Goal: Task Accomplishment & Management: Use online tool/utility

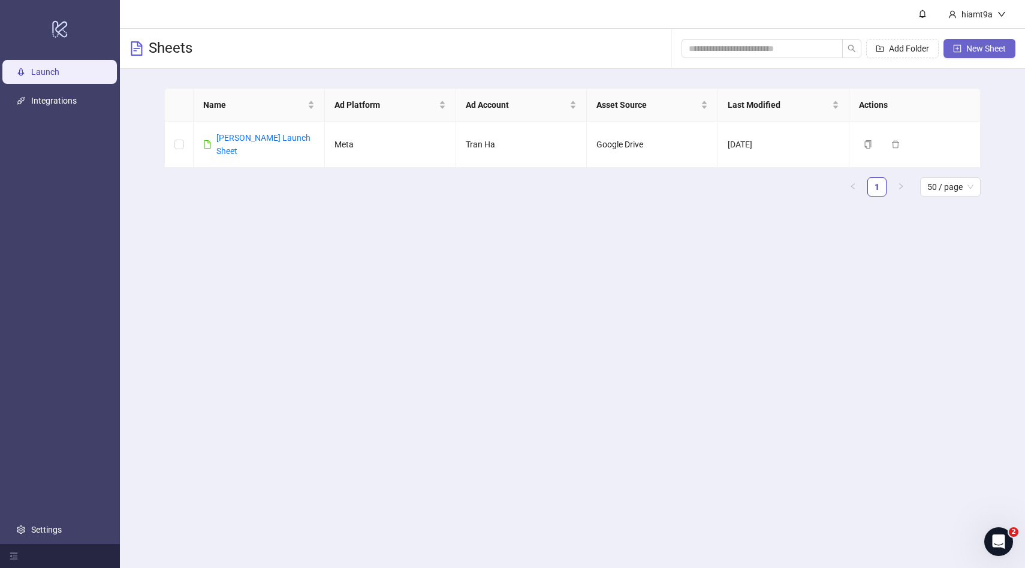
click at [967, 52] on span "New Sheet" at bounding box center [987, 49] width 40 height 10
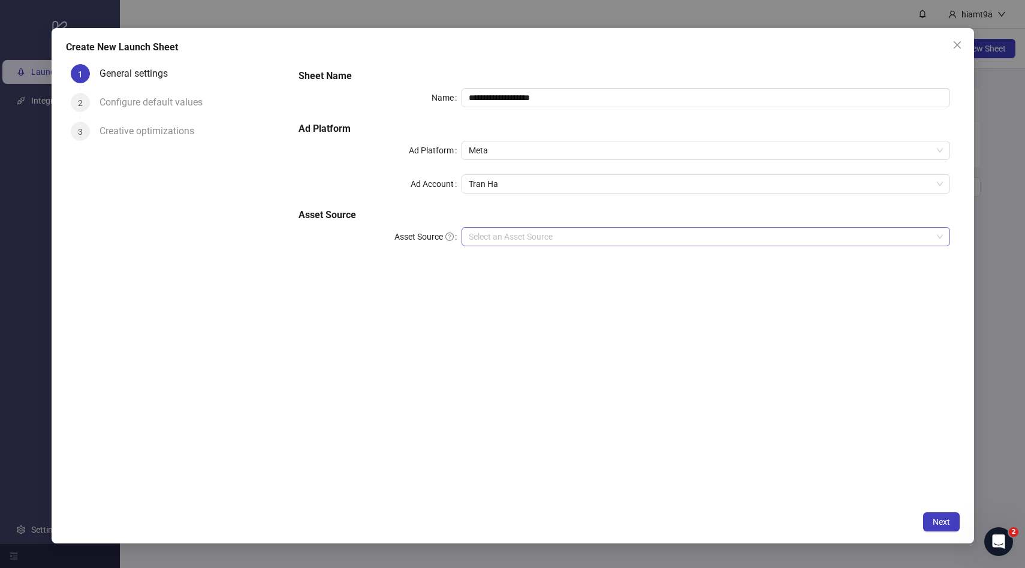
click at [537, 240] on input "Asset Source" at bounding box center [701, 237] width 464 height 18
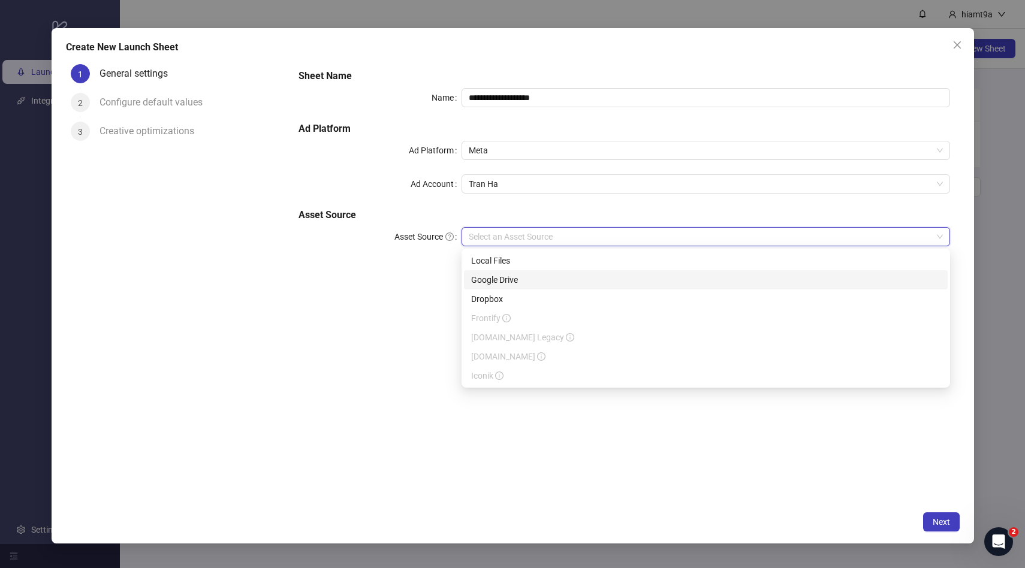
click at [504, 278] on div "Google Drive" at bounding box center [706, 279] width 470 height 13
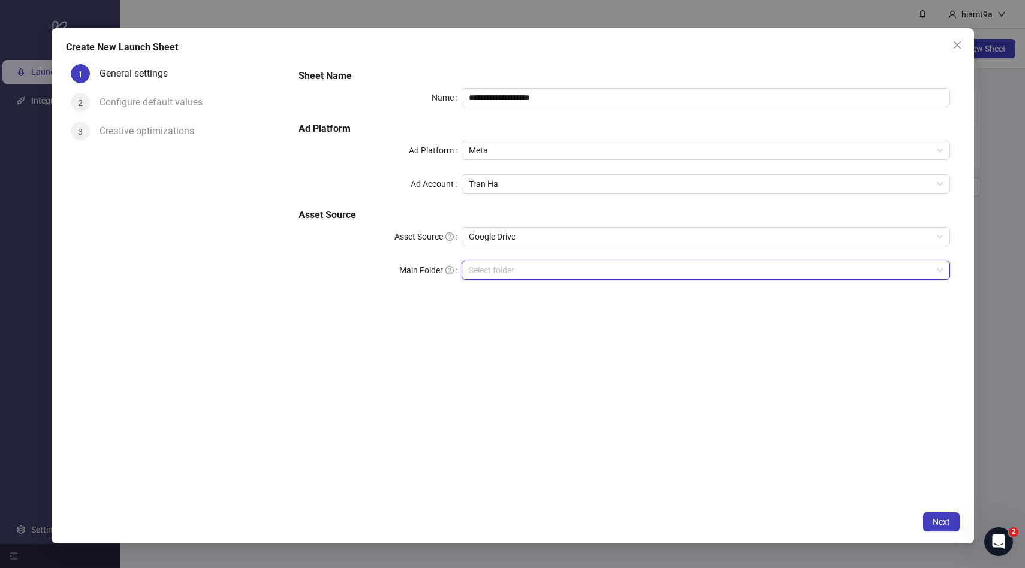
click at [507, 274] on input "Main Folder" at bounding box center [701, 270] width 464 height 18
click at [614, 270] on input "Main Folder" at bounding box center [701, 270] width 464 height 18
click at [933, 514] on button "Next" at bounding box center [942, 522] width 37 height 19
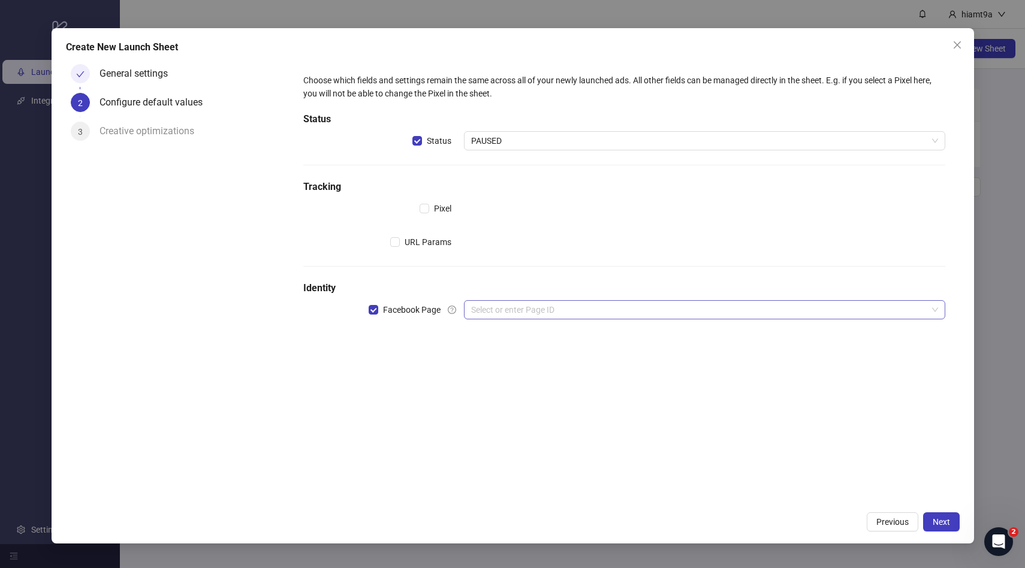
click at [490, 312] on input "search" at bounding box center [699, 310] width 456 height 18
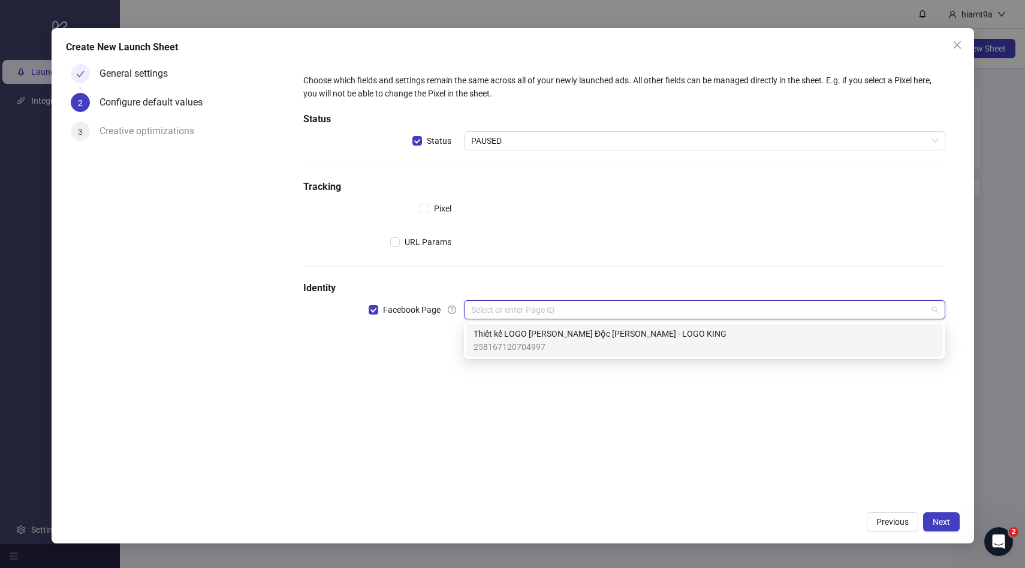
click at [518, 331] on span "Thiết kế LOGO Thương Hiệu Độc Quyền - LOGO KING" at bounding box center [600, 333] width 253 height 13
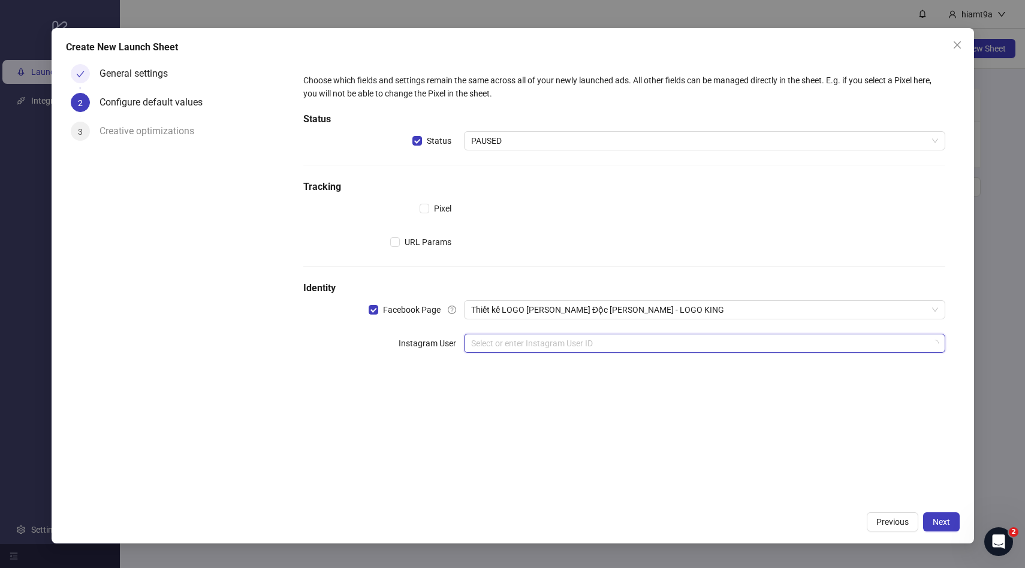
click at [697, 348] on input "search" at bounding box center [699, 344] width 456 height 18
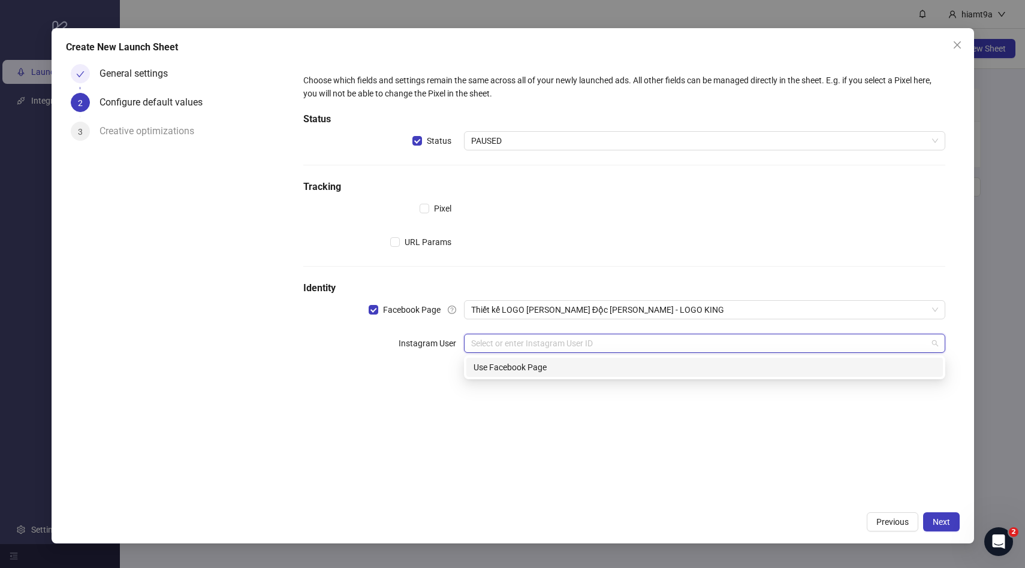
click at [655, 365] on div "Use Facebook Page" at bounding box center [705, 367] width 462 height 13
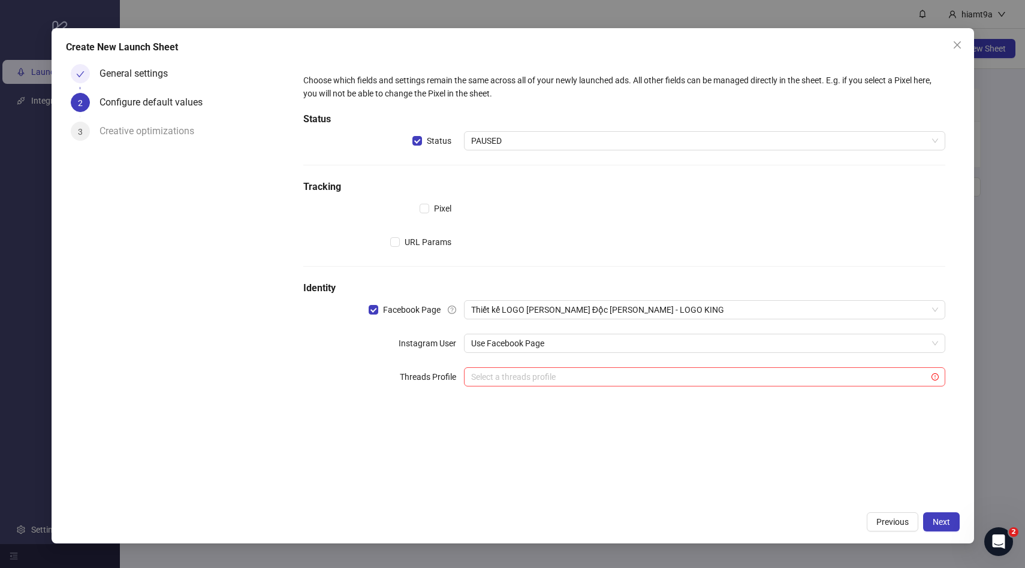
click at [166, 133] on div "Creative optimizations" at bounding box center [152, 131] width 104 height 19
click at [588, 375] on input "search" at bounding box center [699, 377] width 456 height 18
click at [682, 478] on div "Choose which fields and settings remain the same across all of your newly launc…" at bounding box center [624, 282] width 670 height 446
click at [941, 522] on span "Next" at bounding box center [941, 523] width 17 height 10
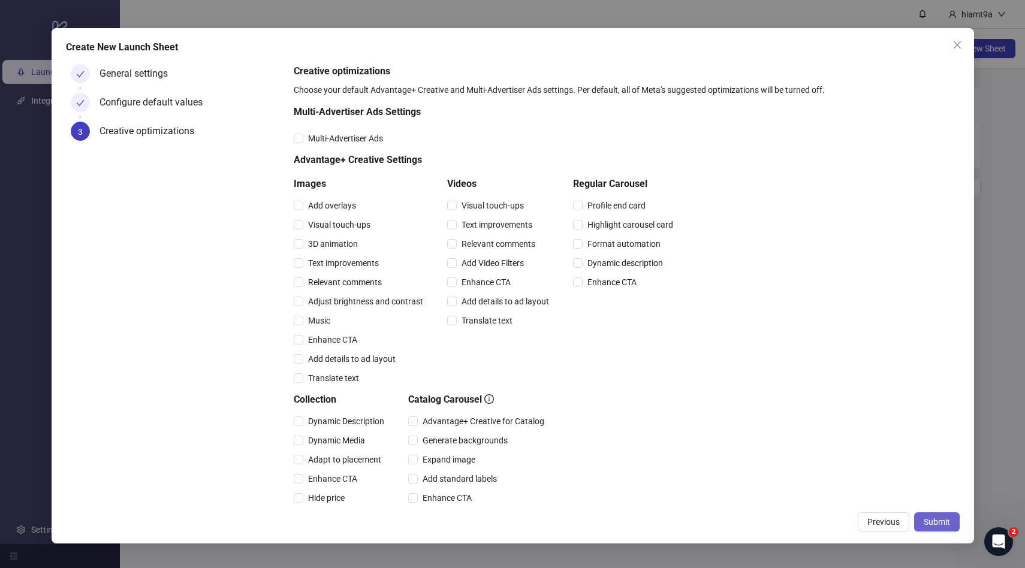
click at [944, 525] on span "Submit" at bounding box center [937, 523] width 26 height 10
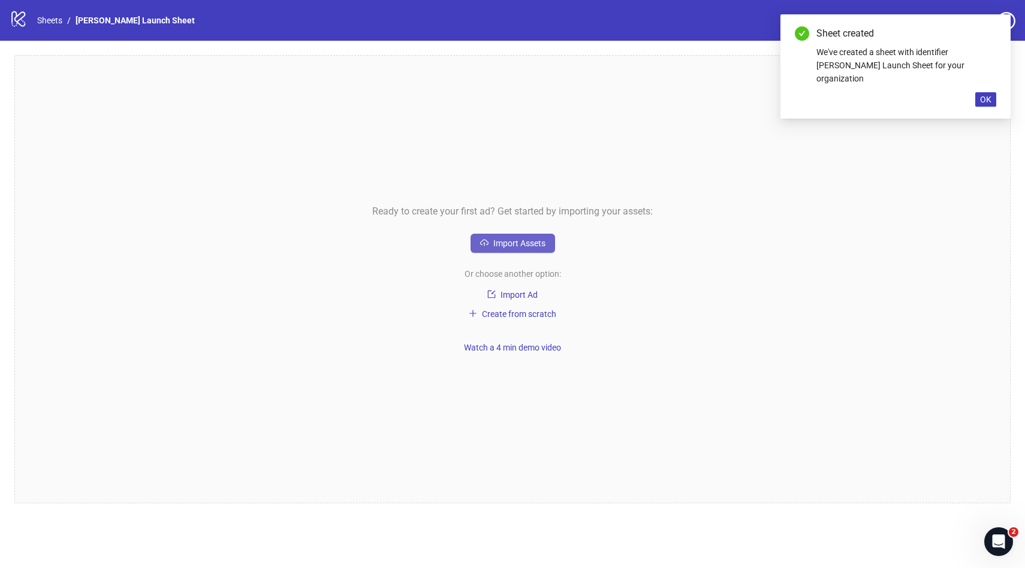
click at [526, 240] on span "Import Assets" at bounding box center [520, 244] width 52 height 10
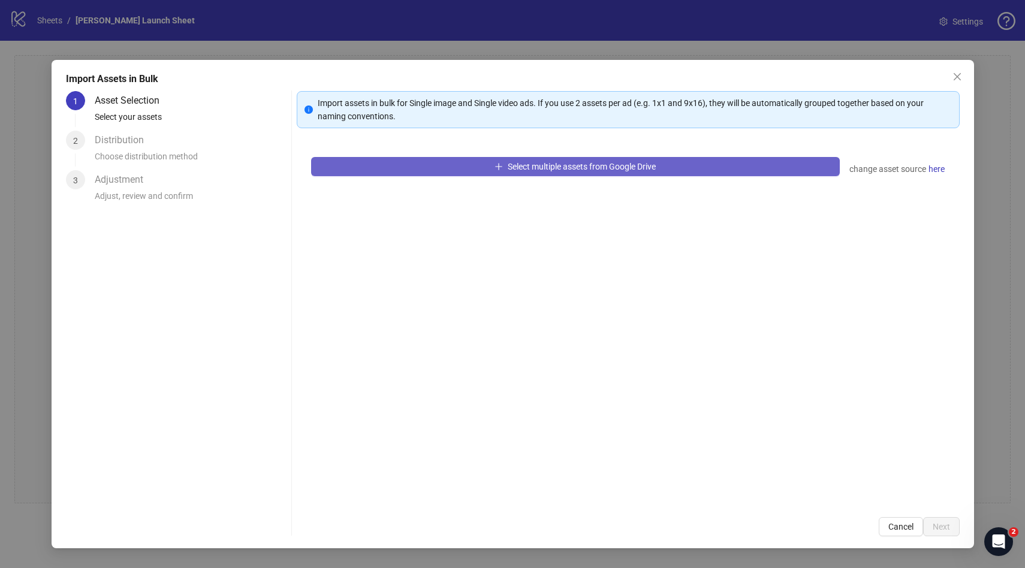
click at [603, 170] on span "Select multiple assets from Google Drive" at bounding box center [582, 167] width 148 height 10
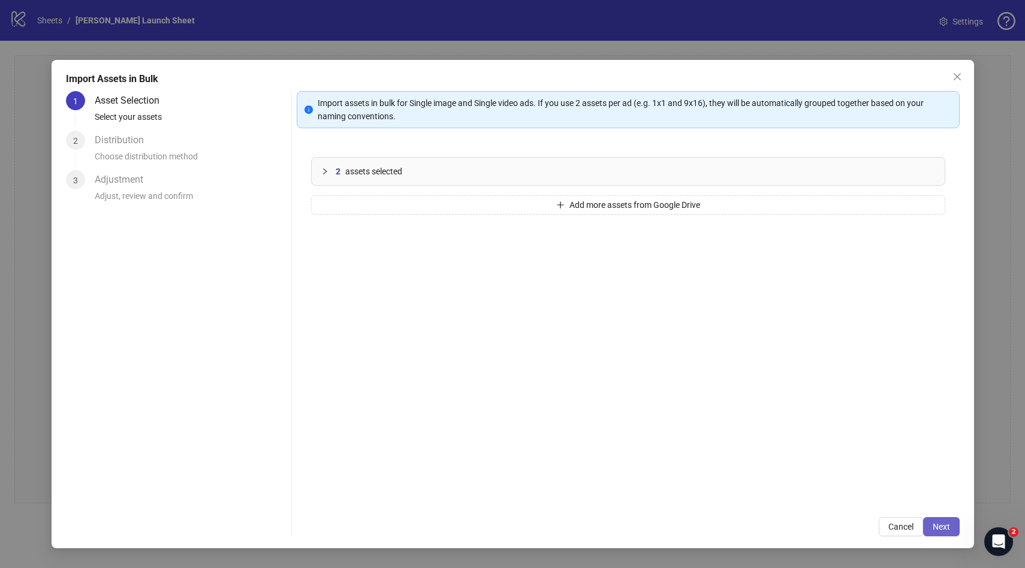
click at [944, 528] on span "Next" at bounding box center [941, 527] width 17 height 10
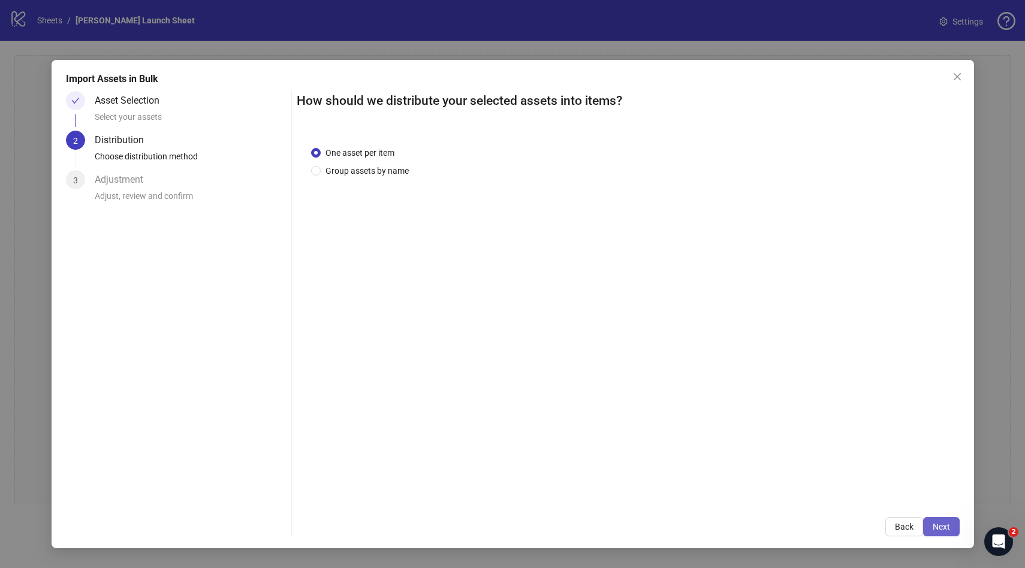
click at [942, 525] on span "Next" at bounding box center [941, 527] width 17 height 10
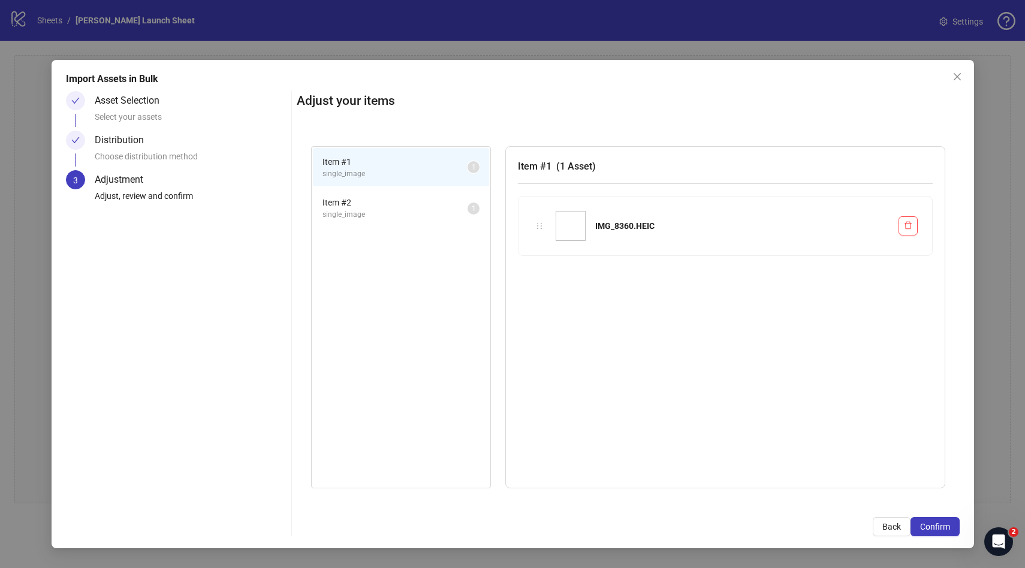
click at [414, 225] on li "Item # 2 single_image 1" at bounding box center [401, 208] width 176 height 39
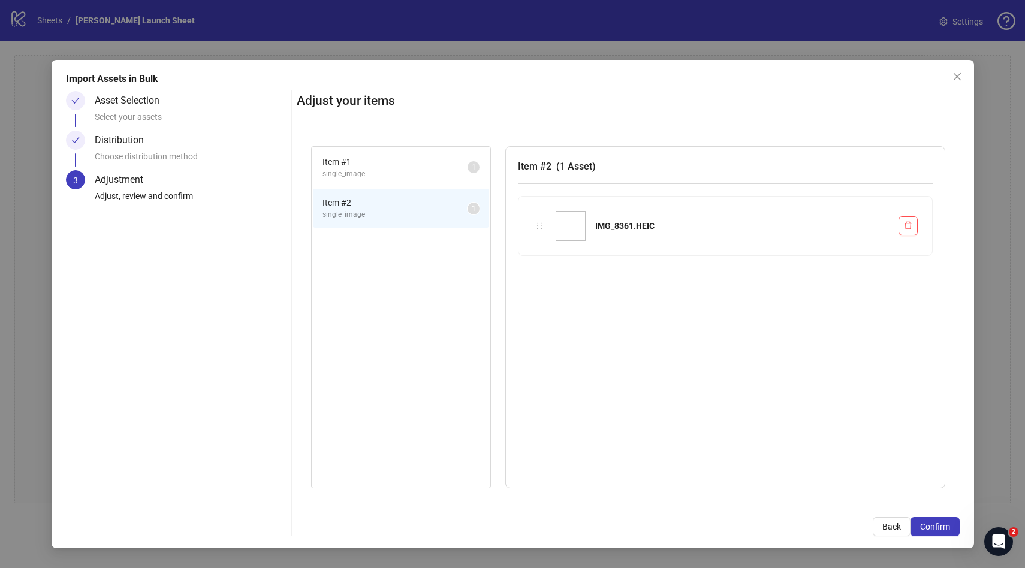
click at [398, 180] on li "Item # 1 single_image 1" at bounding box center [401, 167] width 176 height 39
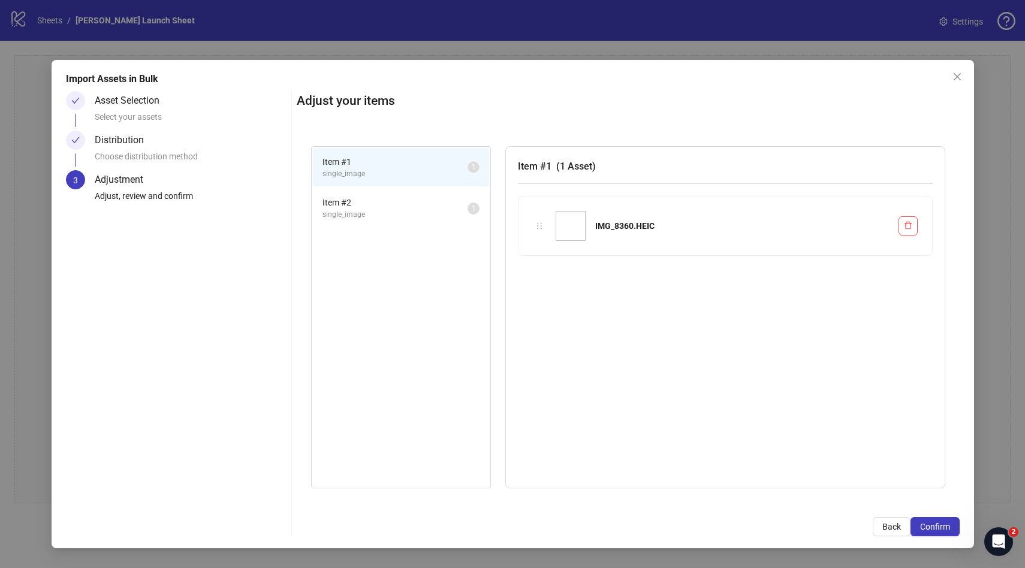
click at [396, 218] on span "single_image" at bounding box center [395, 214] width 145 height 11
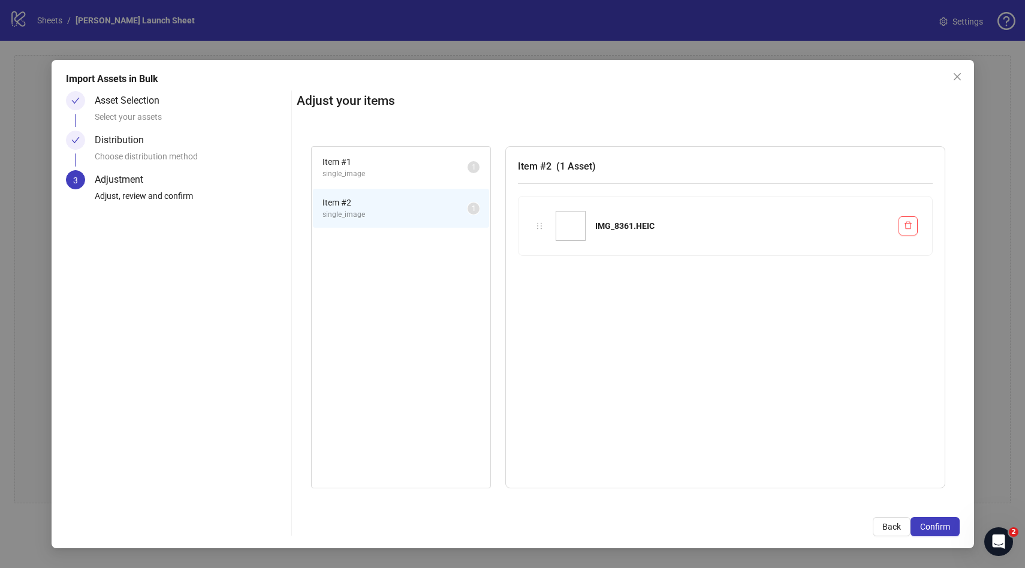
click at [396, 169] on span "single_image" at bounding box center [395, 174] width 145 height 11
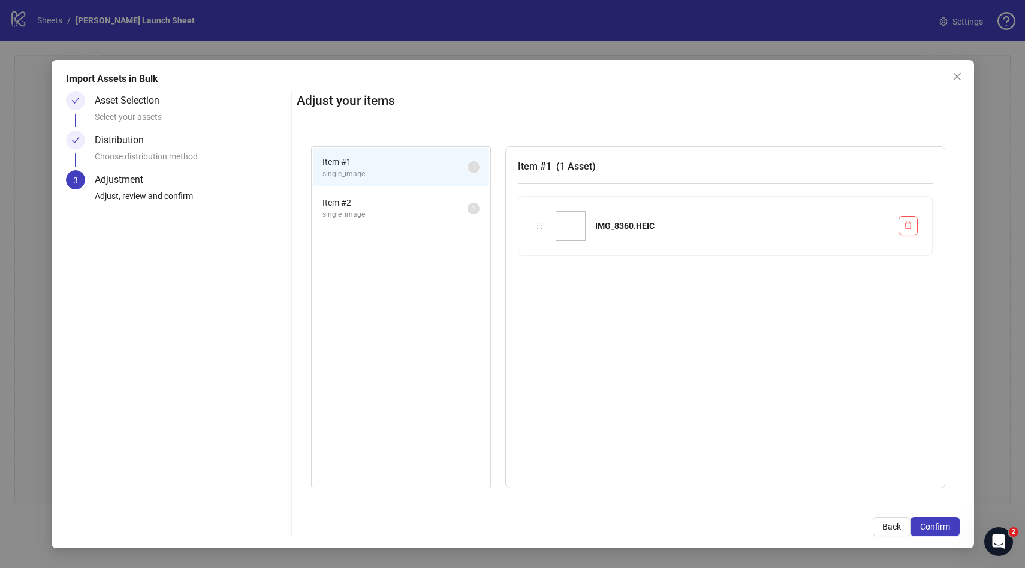
click at [393, 208] on span "Item # 2" at bounding box center [395, 202] width 145 height 13
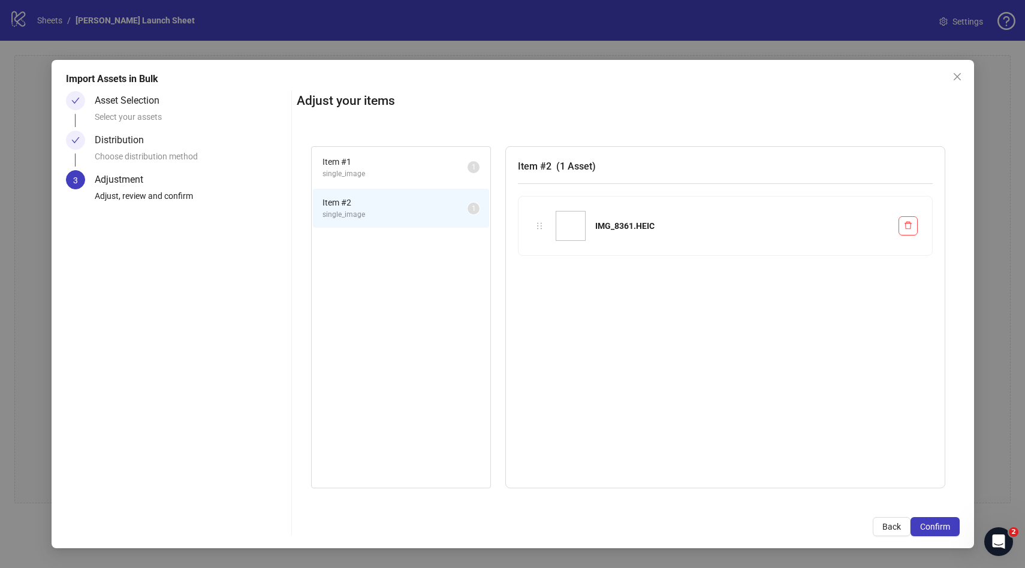
click at [393, 172] on span "single_image" at bounding box center [395, 174] width 145 height 11
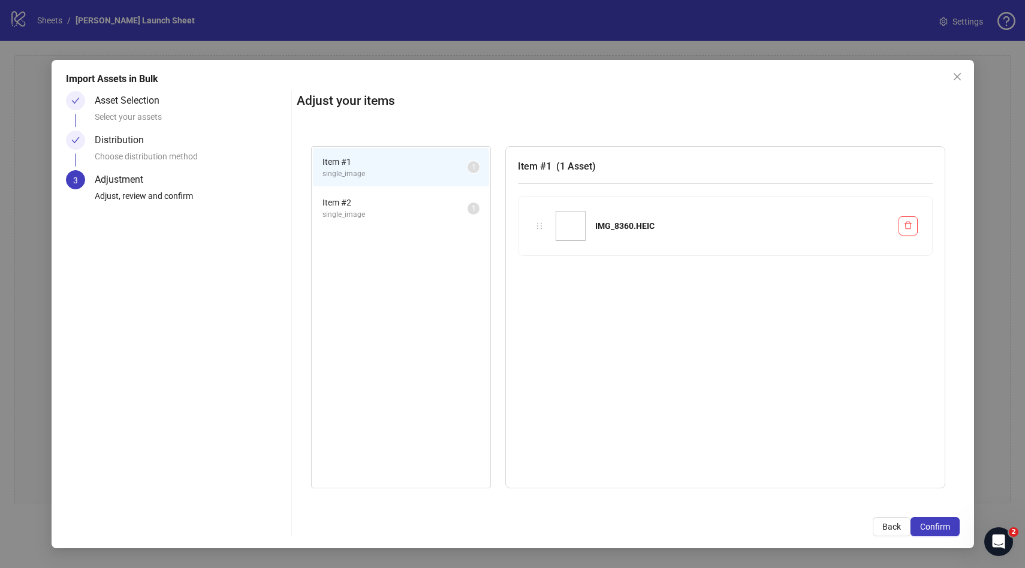
click at [393, 217] on span "single_image" at bounding box center [395, 214] width 145 height 11
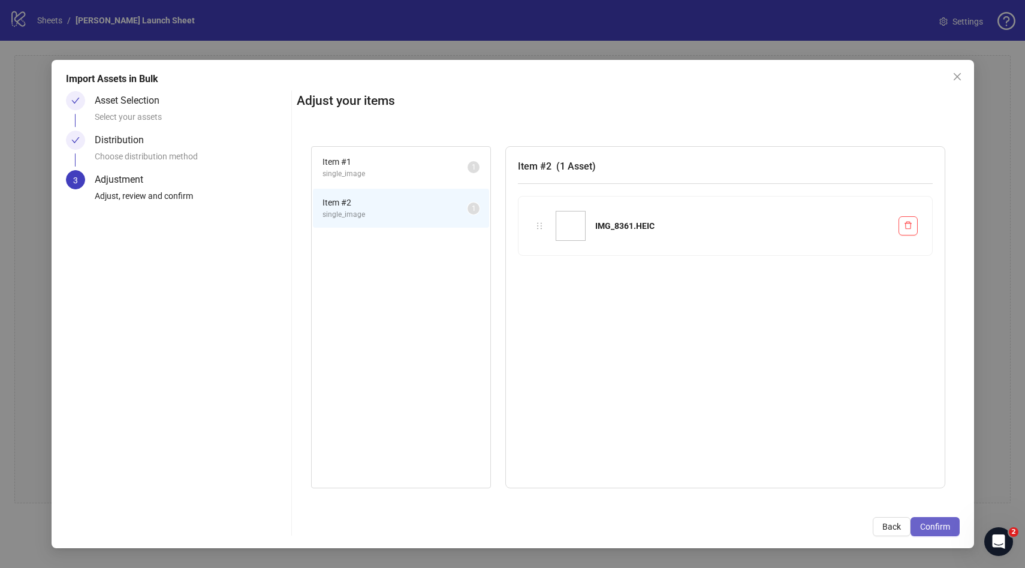
click at [927, 534] on button "Confirm" at bounding box center [935, 527] width 49 height 19
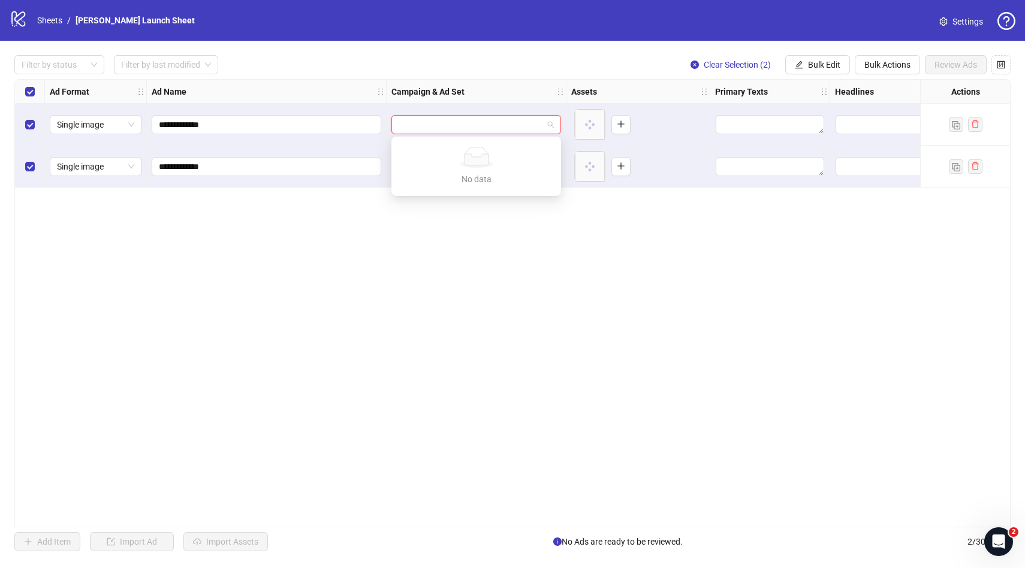
click at [511, 130] on input "search" at bounding box center [471, 125] width 145 height 18
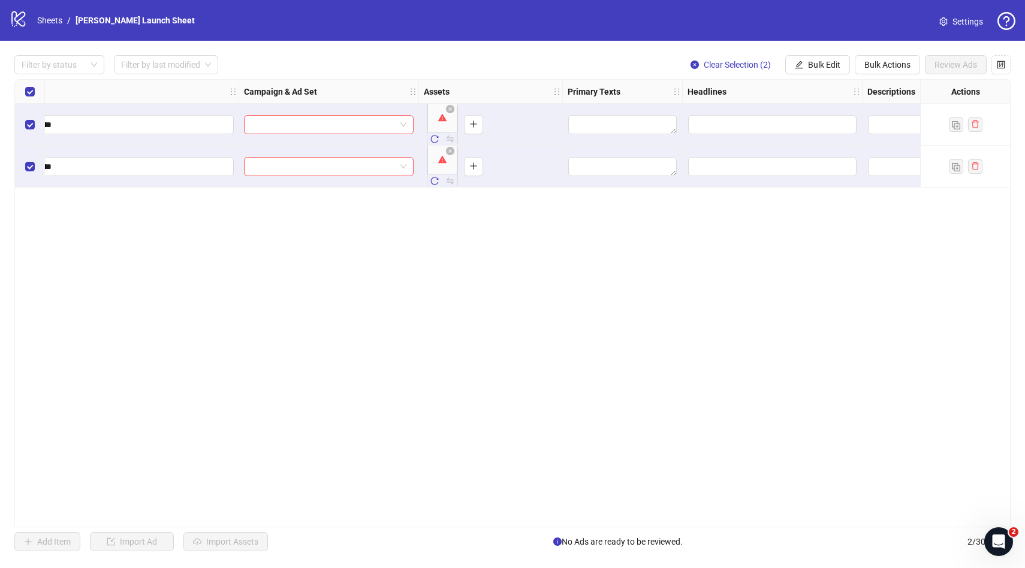
scroll to position [0, 60]
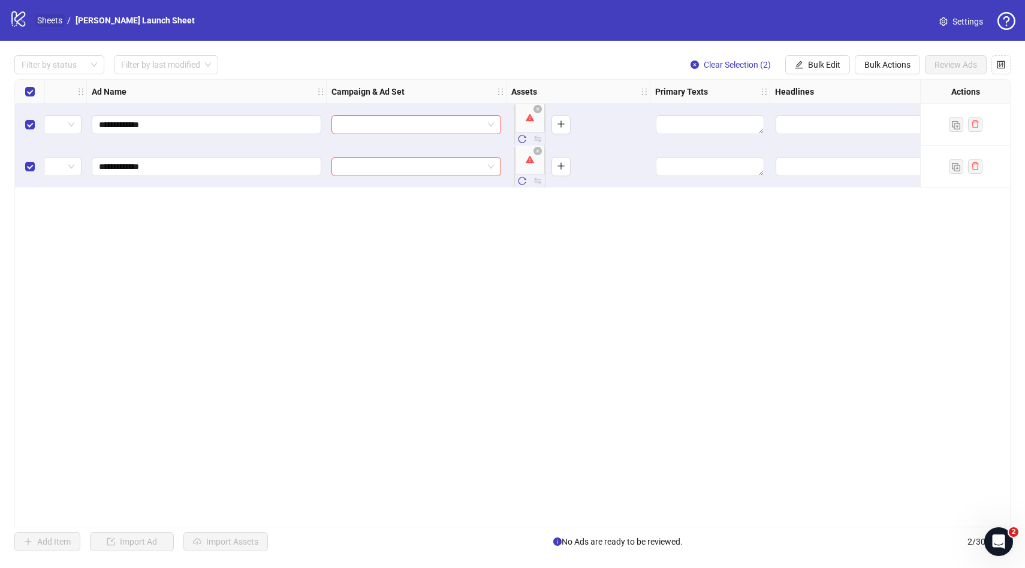
click at [47, 19] on link "Sheets" at bounding box center [50, 20] width 30 height 13
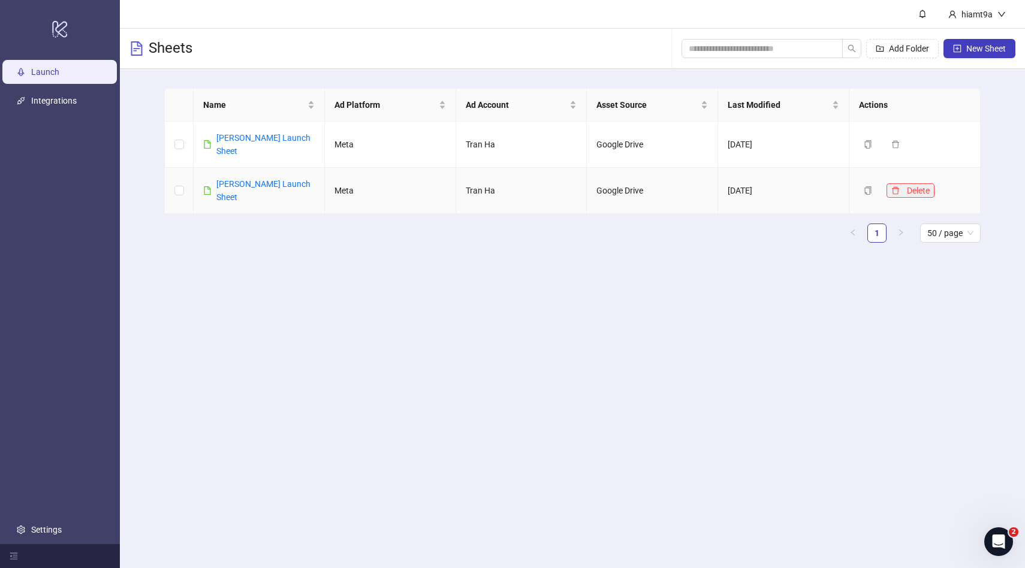
click at [900, 187] on icon "delete" at bounding box center [896, 191] width 8 height 8
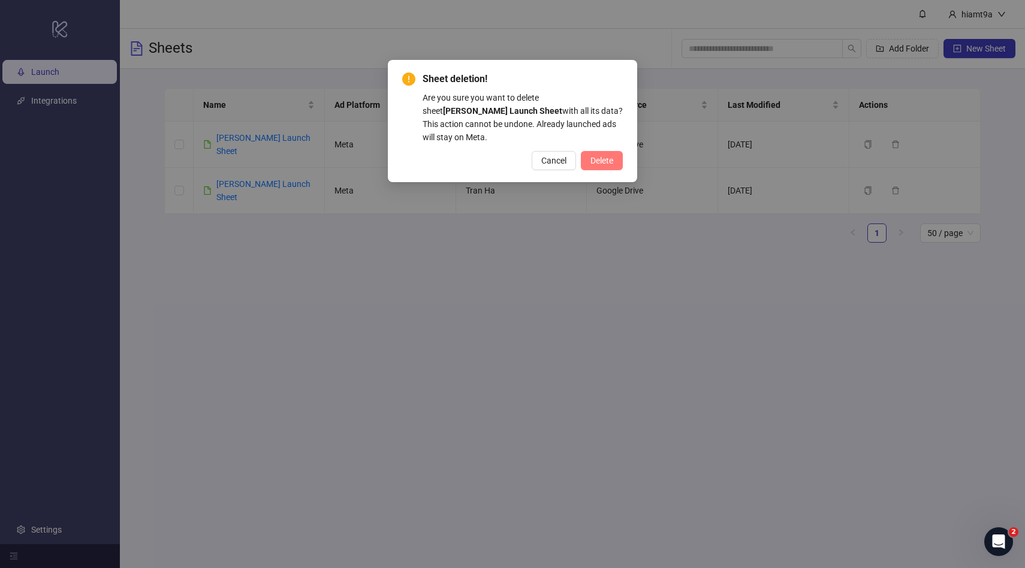
click at [601, 151] on button "Delete" at bounding box center [602, 160] width 42 height 19
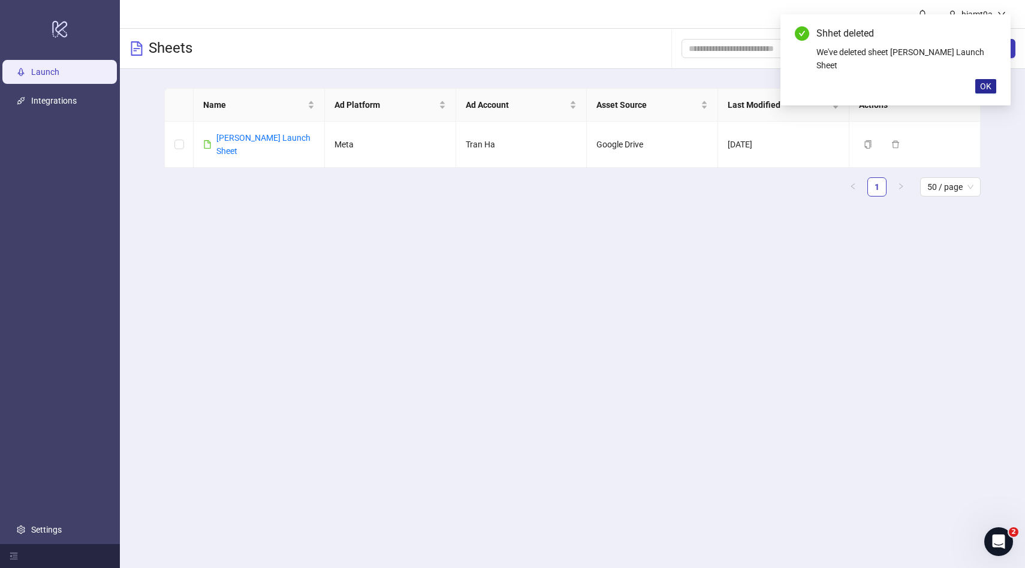
click at [983, 82] on span "OK" at bounding box center [985, 87] width 11 height 10
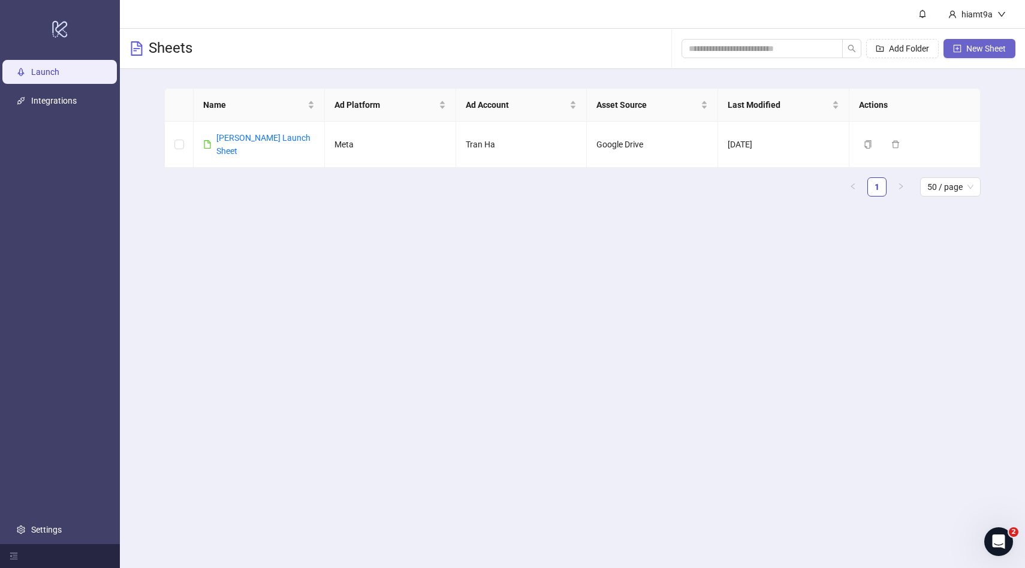
click at [967, 54] on button "New Sheet" at bounding box center [980, 48] width 72 height 19
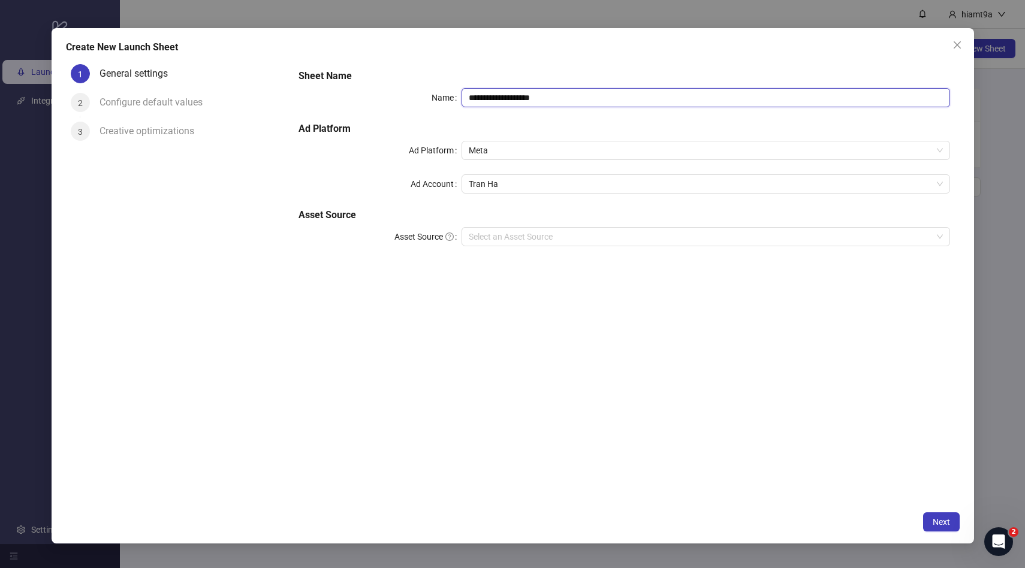
click at [506, 97] on input "**********" at bounding box center [706, 97] width 489 height 19
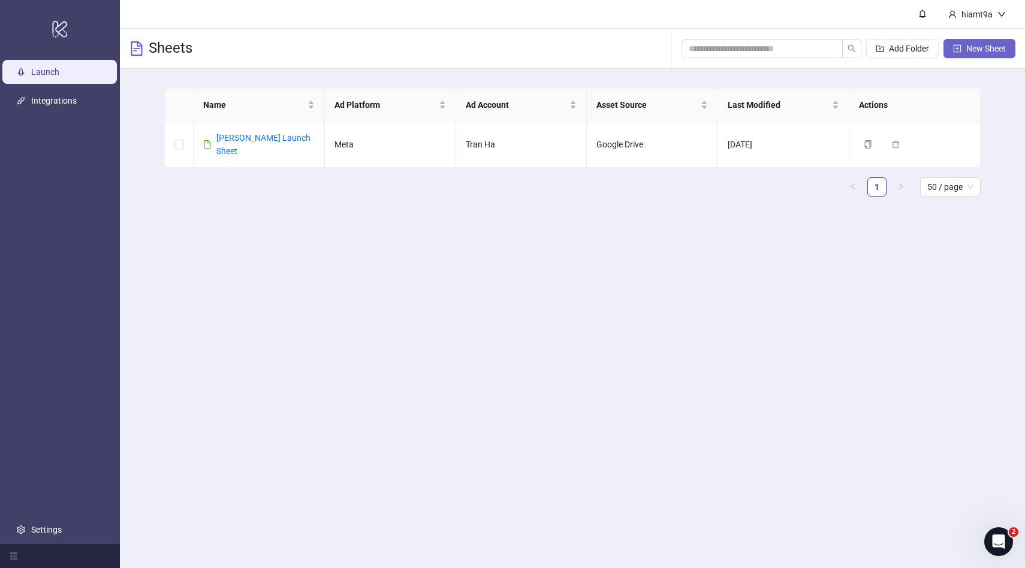
click at [963, 52] on button "New Sheet" at bounding box center [980, 48] width 72 height 19
type input "**********"
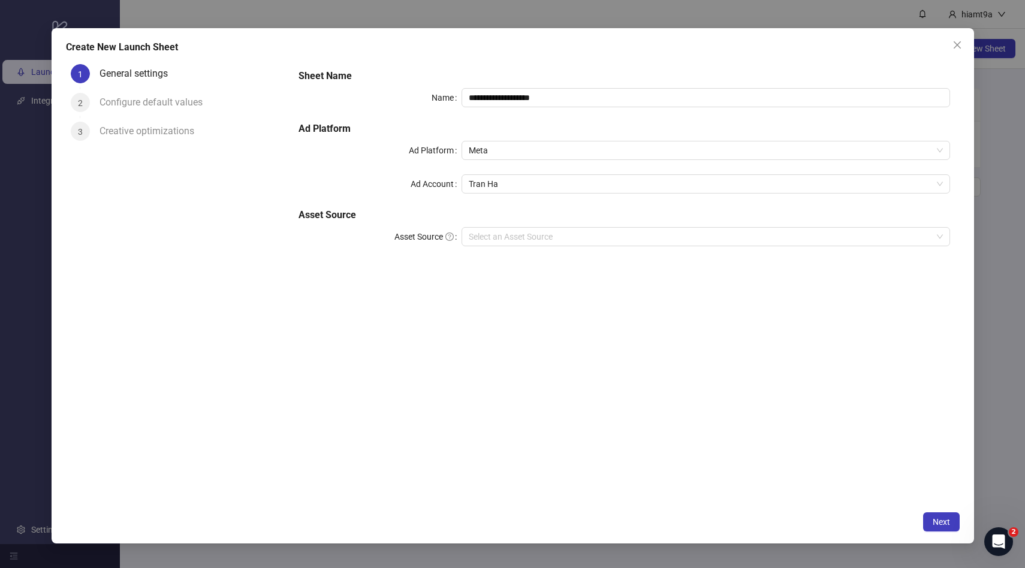
click at [185, 101] on div "Configure default values" at bounding box center [156, 102] width 113 height 19
click at [594, 238] on input "Asset Source" at bounding box center [701, 237] width 464 height 18
click at [953, 38] on button "Close" at bounding box center [957, 44] width 19 height 19
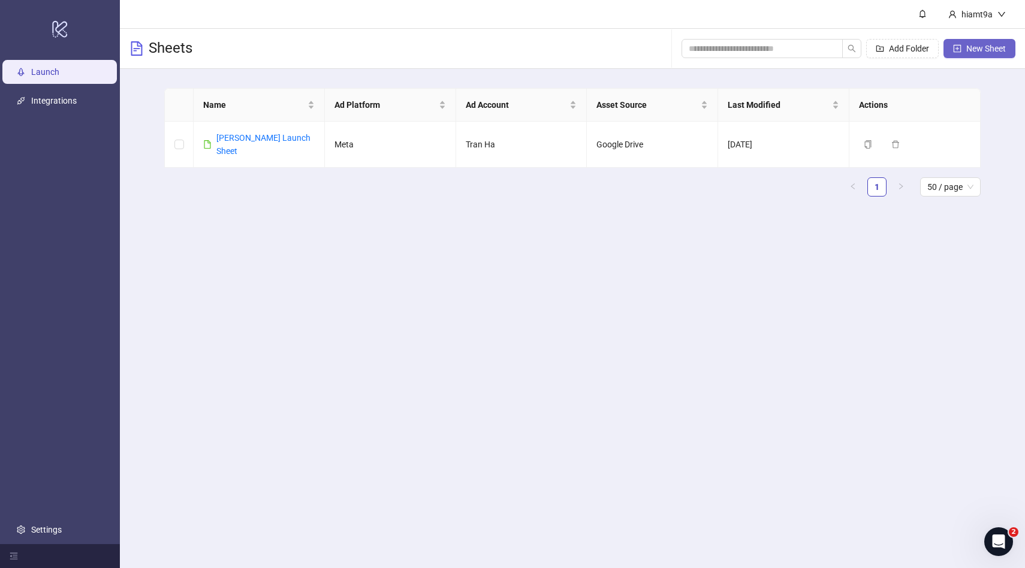
click at [963, 50] on button "New Sheet" at bounding box center [980, 48] width 72 height 19
type input "**********"
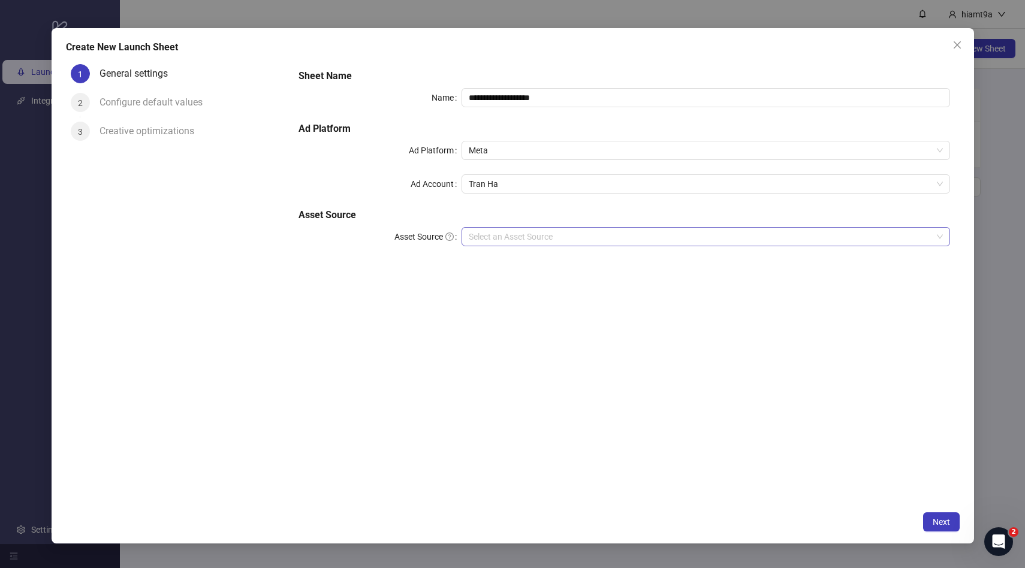
click at [492, 237] on input "Asset Source" at bounding box center [701, 237] width 464 height 18
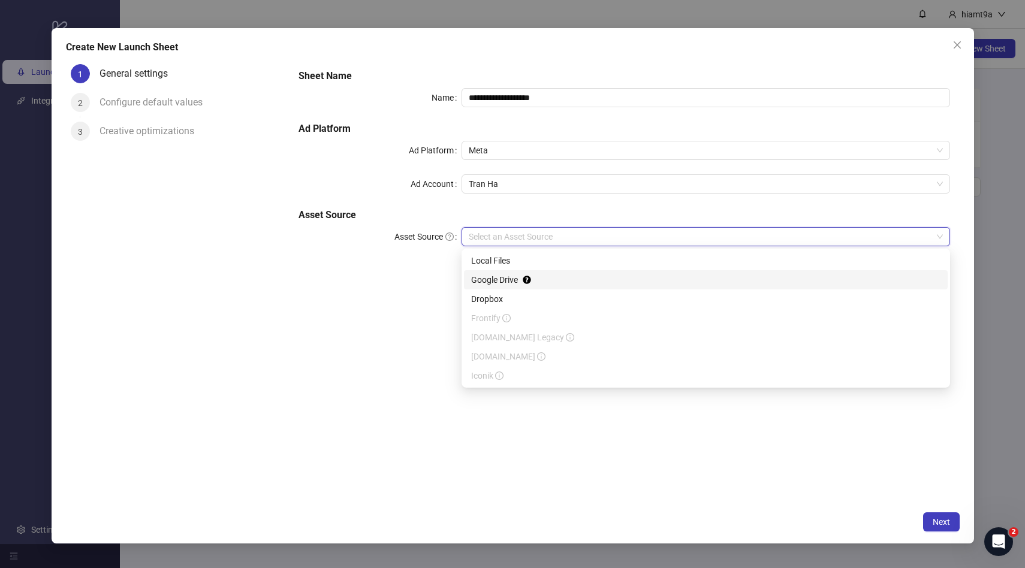
click at [494, 284] on div "Google Drive" at bounding box center [706, 279] width 470 height 13
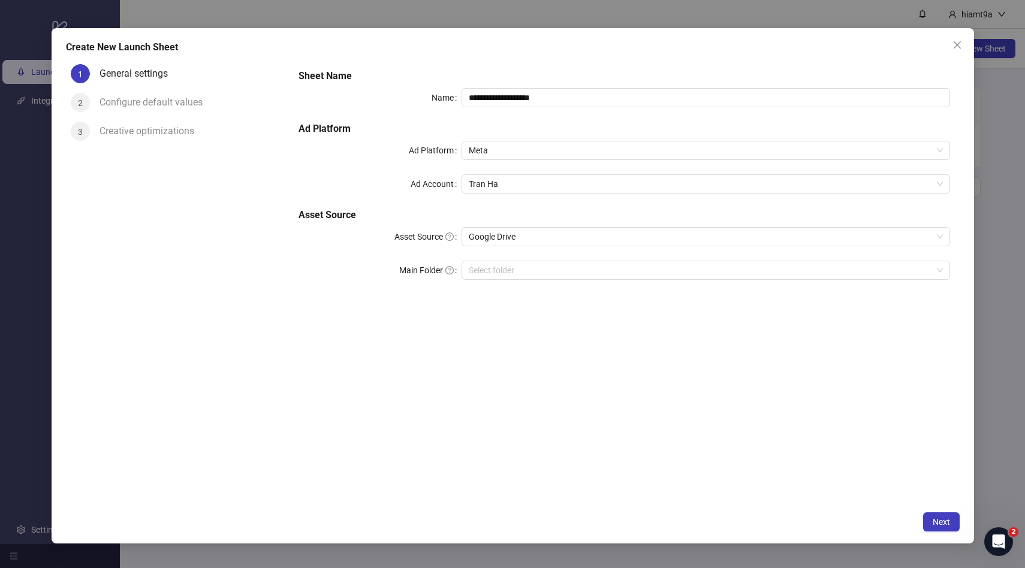
click at [179, 128] on div "Creative optimizations" at bounding box center [152, 131] width 104 height 19
click at [605, 278] on input "Main Folder" at bounding box center [701, 270] width 464 height 18
click at [941, 516] on button "Next" at bounding box center [942, 522] width 37 height 19
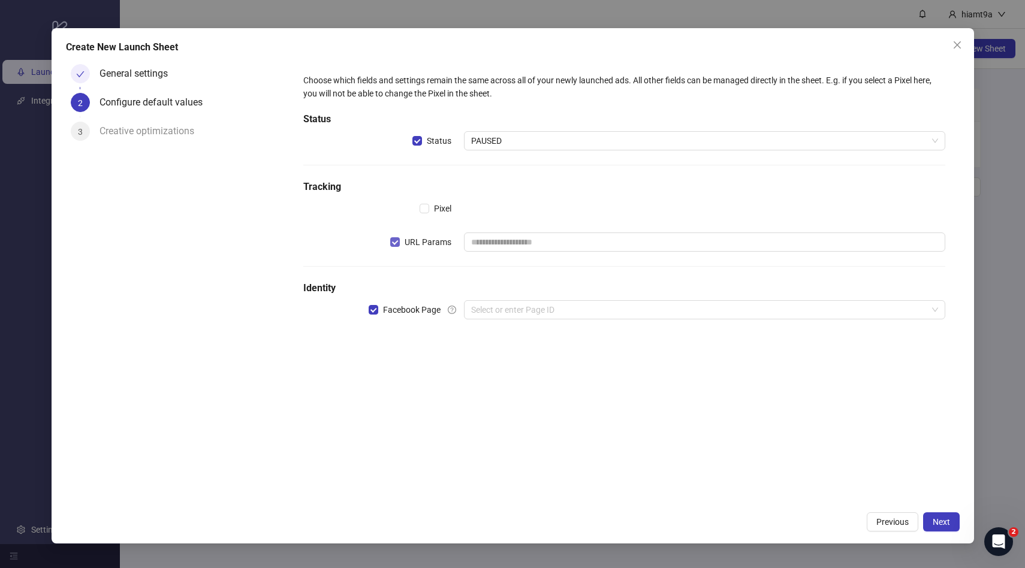
click at [392, 248] on label "URL Params" at bounding box center [423, 242] width 66 height 13
click at [507, 135] on span "PAUSED" at bounding box center [704, 141] width 467 height 18
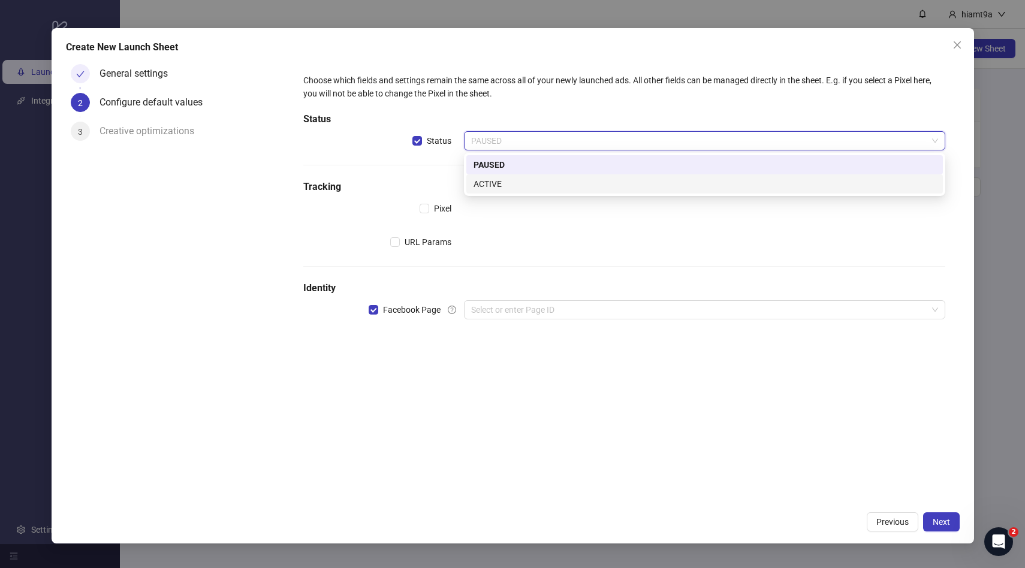
click at [500, 181] on div "ACTIVE" at bounding box center [705, 184] width 462 height 13
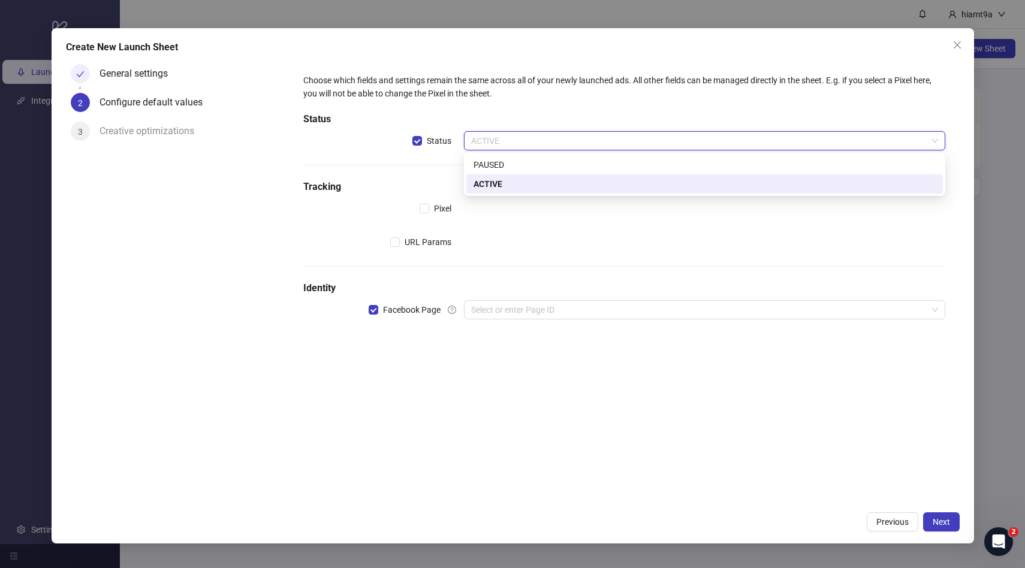
click at [500, 145] on span "ACTIVE" at bounding box center [704, 141] width 467 height 18
click at [493, 163] on div "PAUSED" at bounding box center [705, 164] width 462 height 13
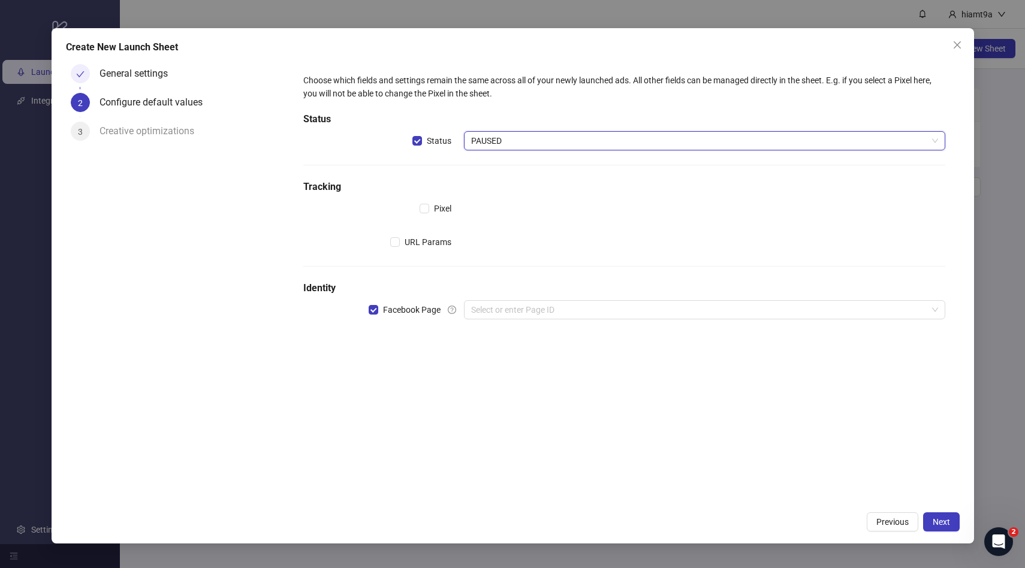
click at [499, 139] on span "PAUSED" at bounding box center [704, 141] width 467 height 18
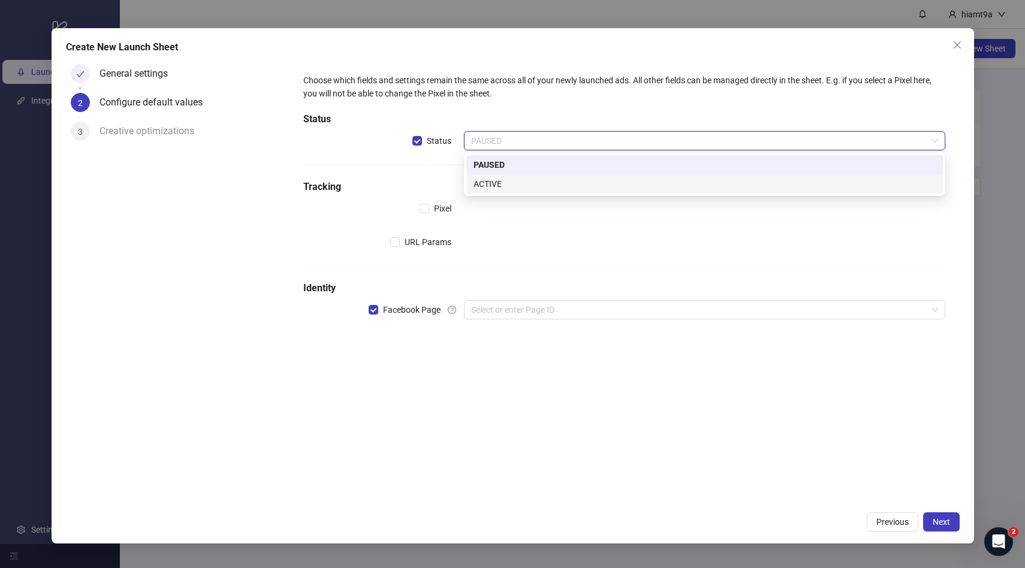
click at [486, 185] on div "ACTIVE" at bounding box center [705, 184] width 462 height 13
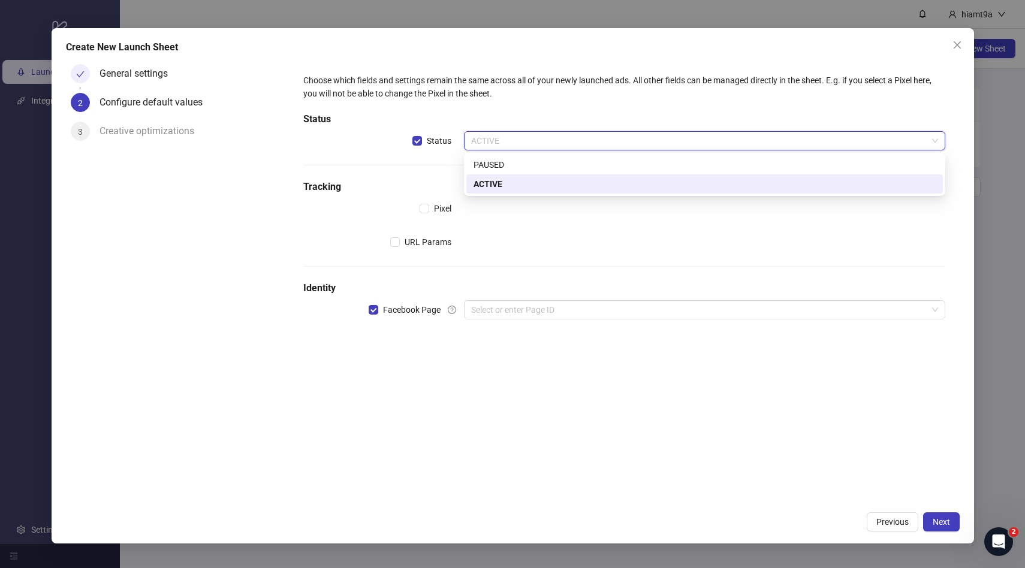
click at [491, 142] on span "ACTIVE" at bounding box center [704, 141] width 467 height 18
click at [491, 164] on div "PAUSED" at bounding box center [705, 164] width 462 height 13
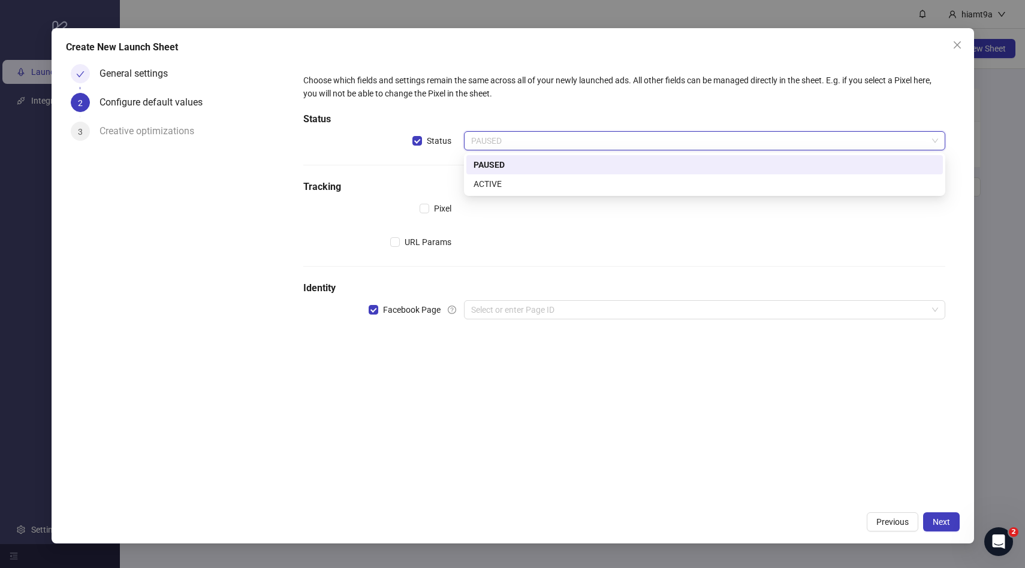
click at [500, 140] on span "PAUSED" at bounding box center [704, 141] width 467 height 18
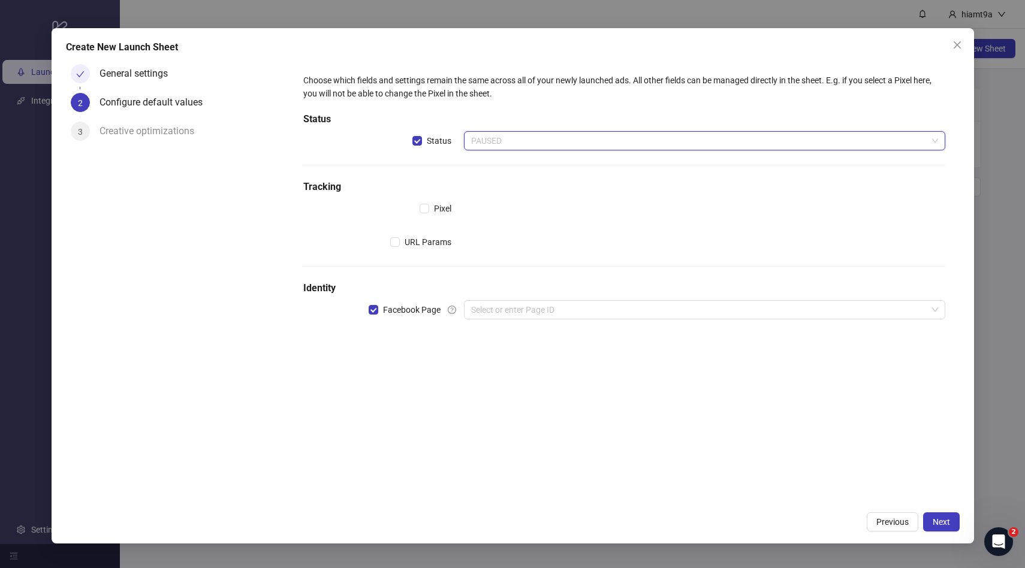
click at [560, 145] on span "PAUSED" at bounding box center [704, 141] width 467 height 18
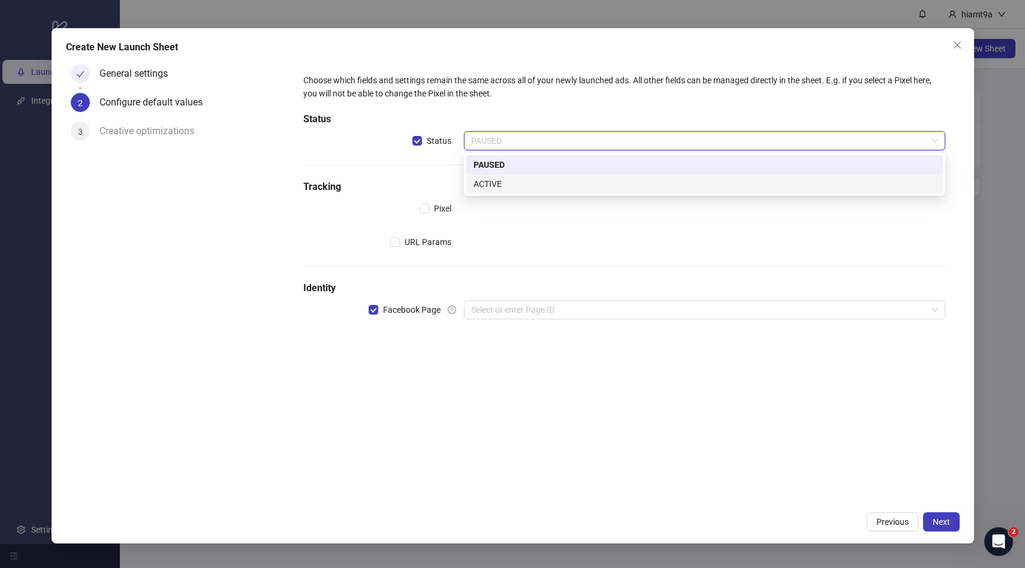
click at [508, 175] on div "ACTIVE" at bounding box center [705, 184] width 477 height 19
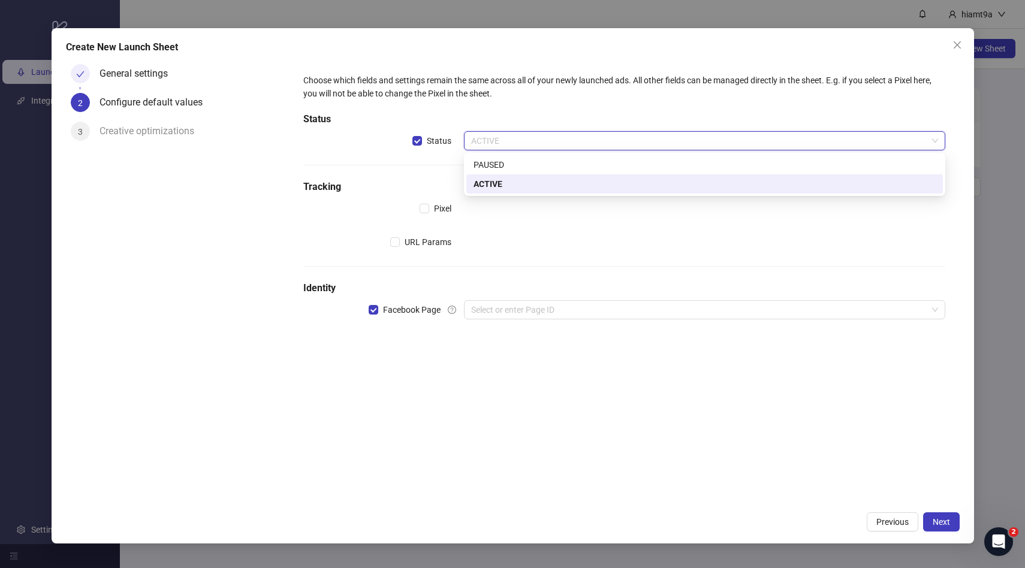
click at [508, 145] on span "ACTIVE" at bounding box center [704, 141] width 467 height 18
click at [499, 163] on div "PAUSED" at bounding box center [705, 164] width 462 height 13
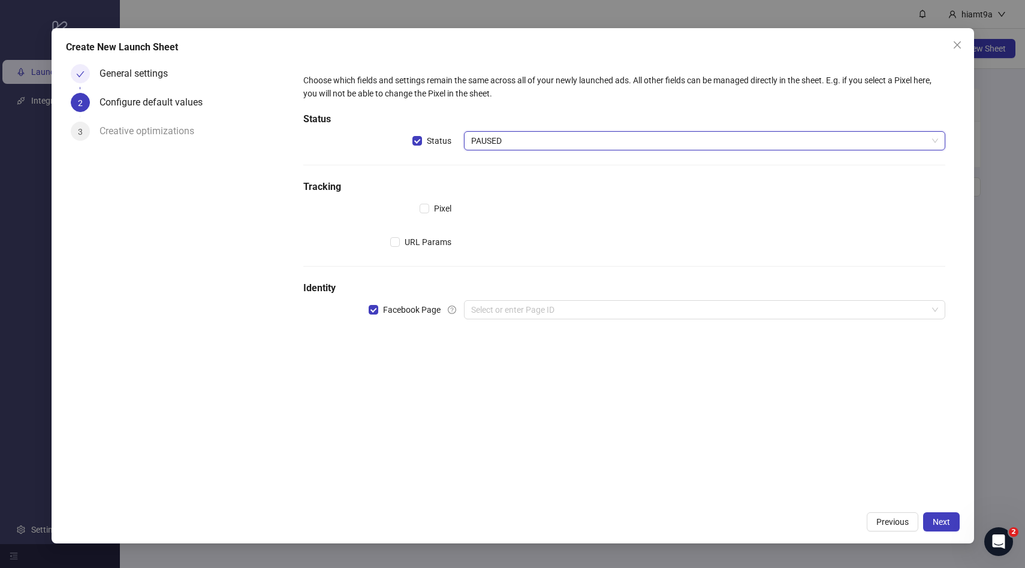
click at [511, 140] on span "PAUSED" at bounding box center [704, 141] width 467 height 18
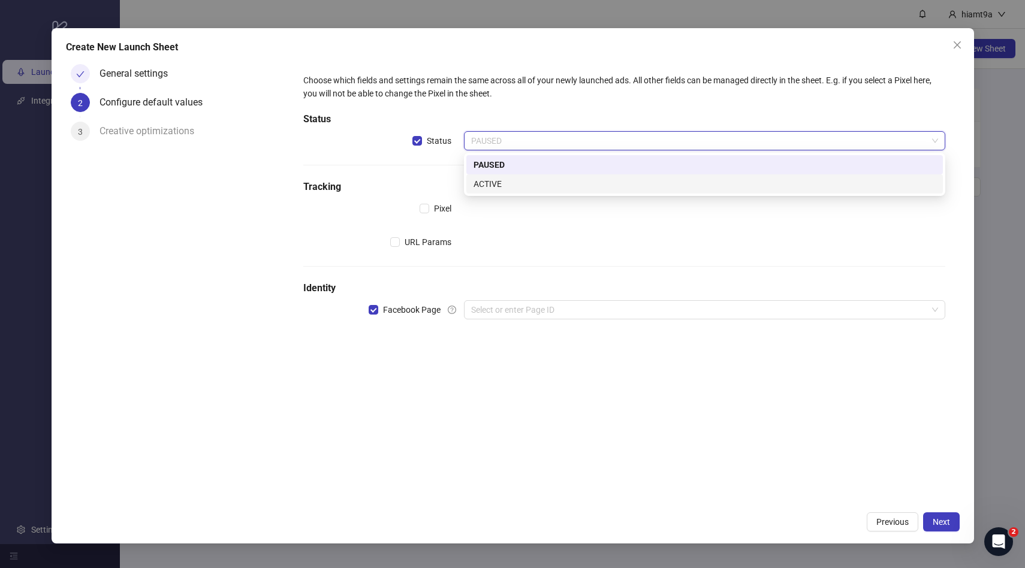
click at [496, 179] on div "ACTIVE" at bounding box center [705, 184] width 462 height 13
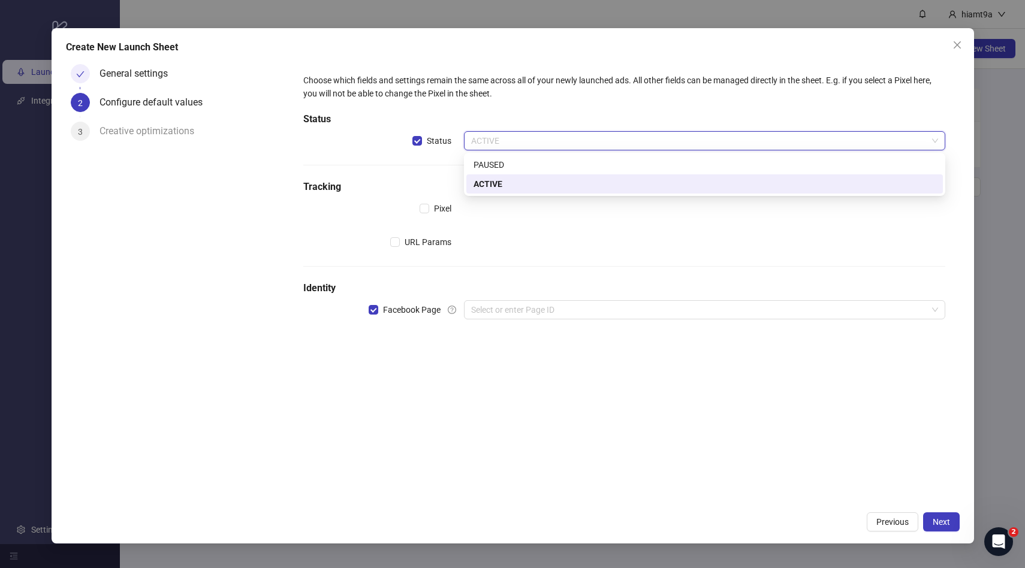
click at [521, 133] on span "ACTIVE" at bounding box center [704, 141] width 467 height 18
click at [511, 172] on div "PAUSED" at bounding box center [705, 164] width 477 height 19
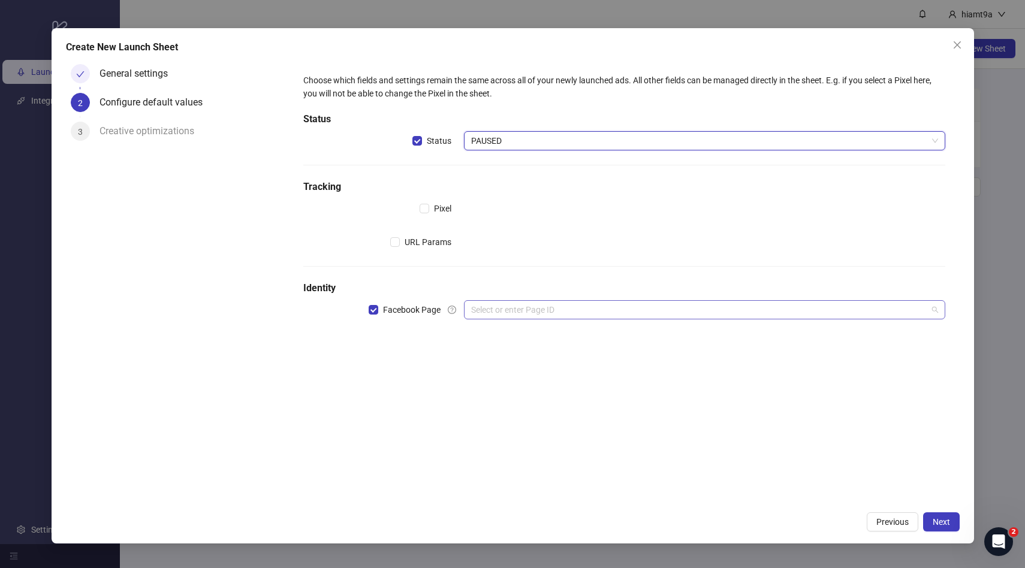
click at [612, 314] on input "search" at bounding box center [699, 310] width 456 height 18
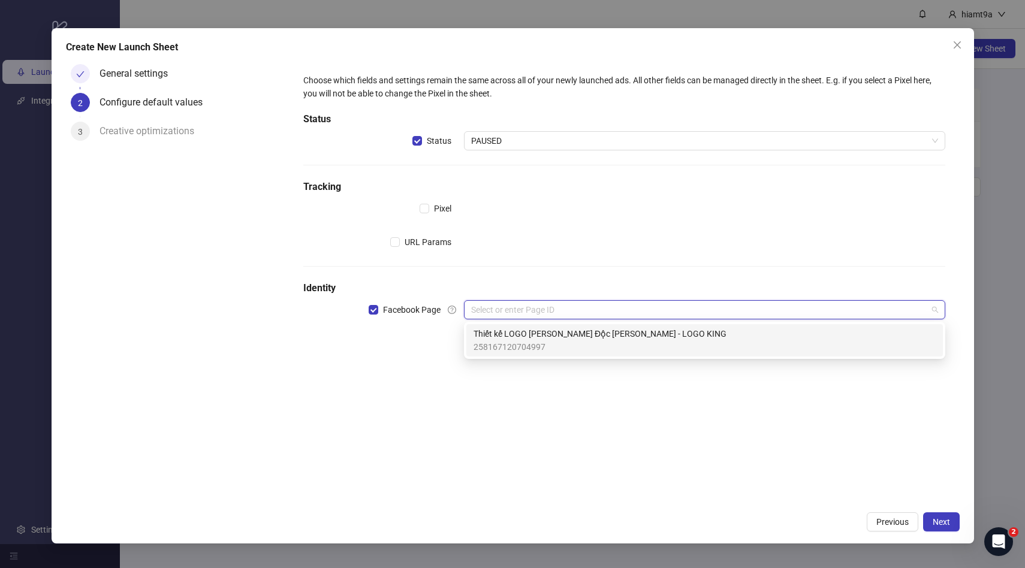
click at [567, 338] on span "Thiết kế LOGO Thương Hiệu Độc Quyền - LOGO KING" at bounding box center [600, 333] width 253 height 13
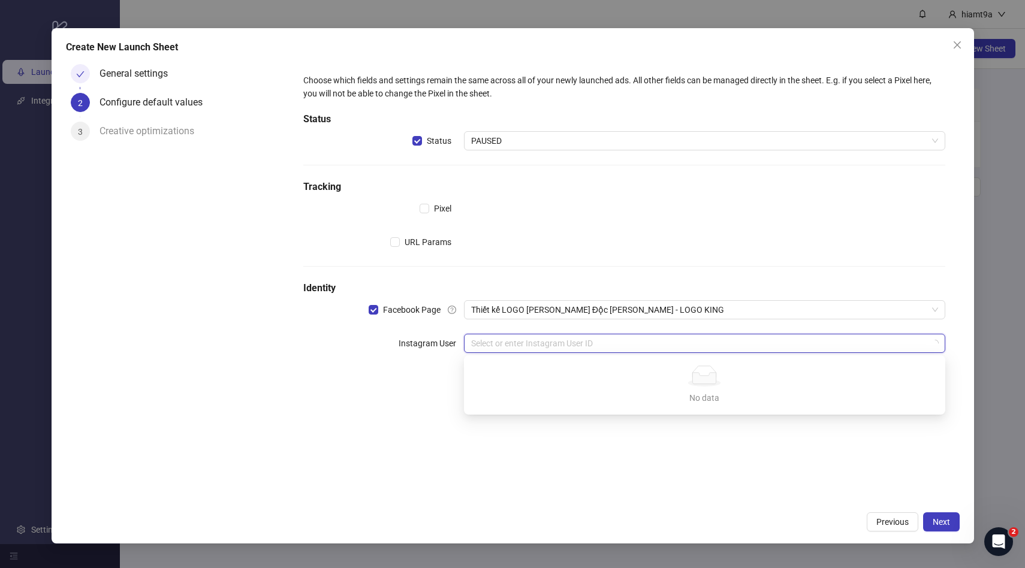
click at [581, 336] on input "search" at bounding box center [699, 344] width 456 height 18
click at [567, 376] on div "No data" at bounding box center [705, 376] width 453 height 21
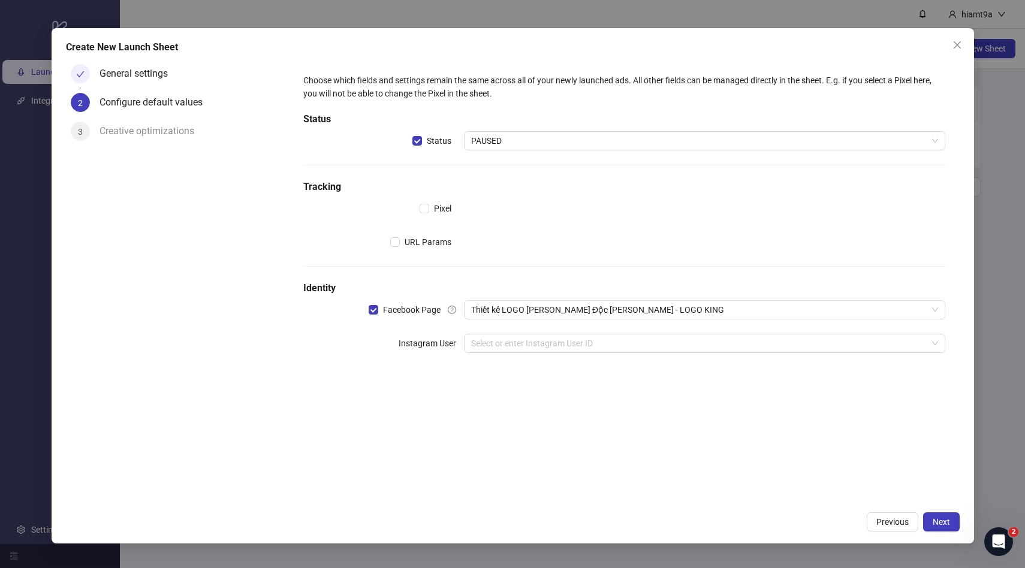
click at [567, 330] on div "Choose which fields and settings remain the same across all of your newly launc…" at bounding box center [624, 220] width 651 height 303
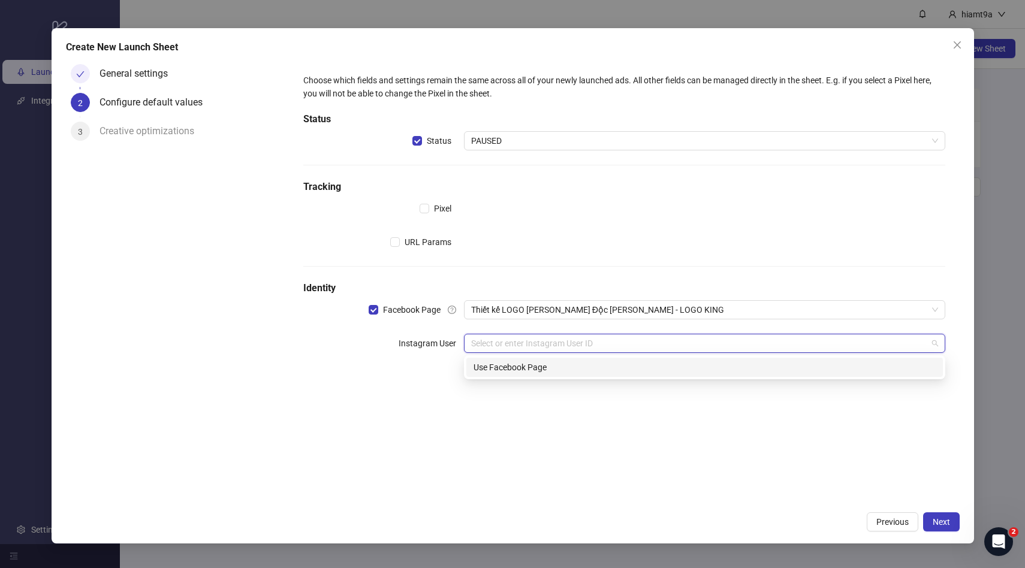
click at [558, 335] on input "search" at bounding box center [699, 344] width 456 height 18
click at [521, 375] on div "Use Facebook Page" at bounding box center [705, 367] width 477 height 19
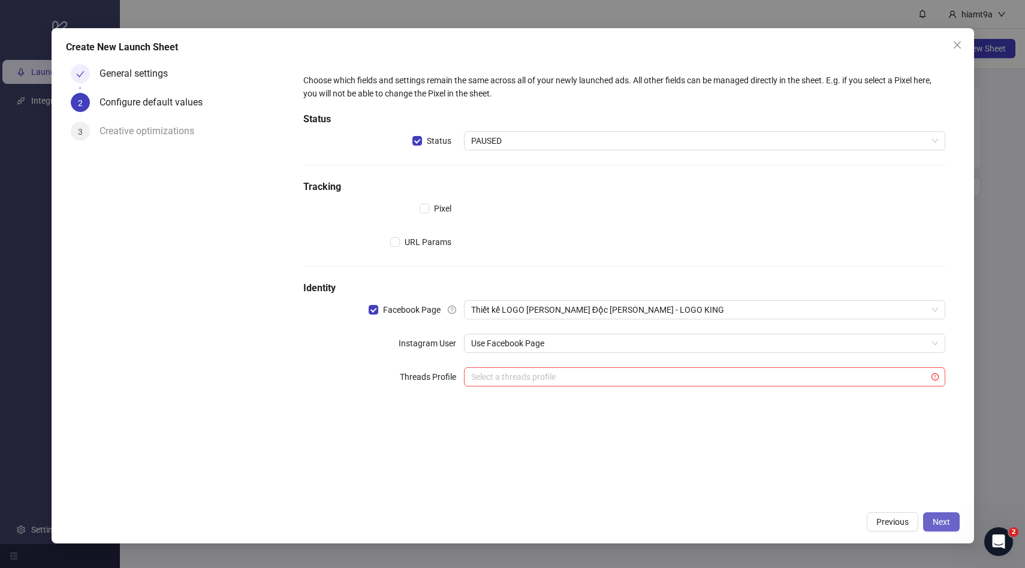
click at [938, 519] on span "Next" at bounding box center [941, 523] width 17 height 10
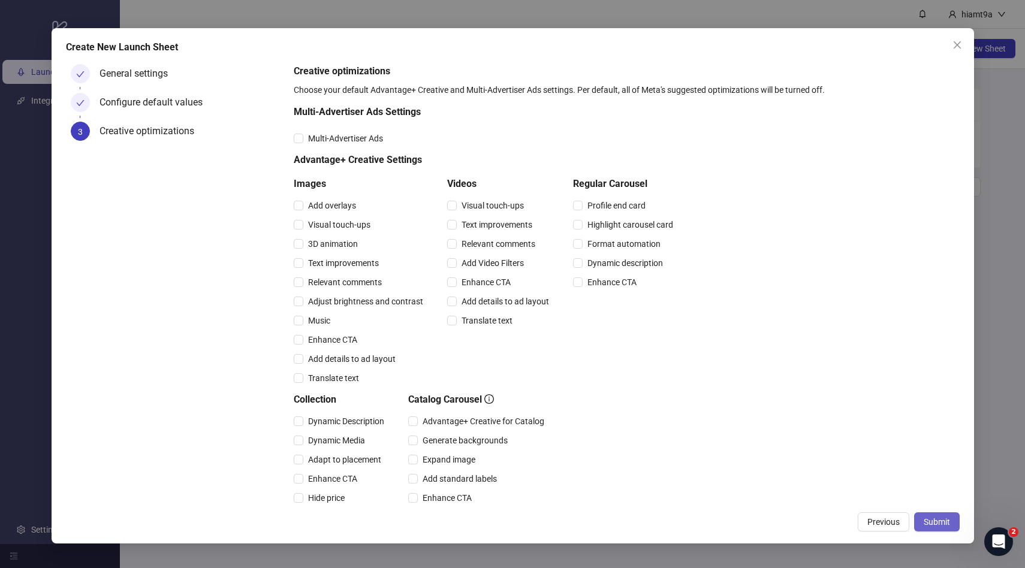
click at [931, 524] on span "Submit" at bounding box center [937, 523] width 26 height 10
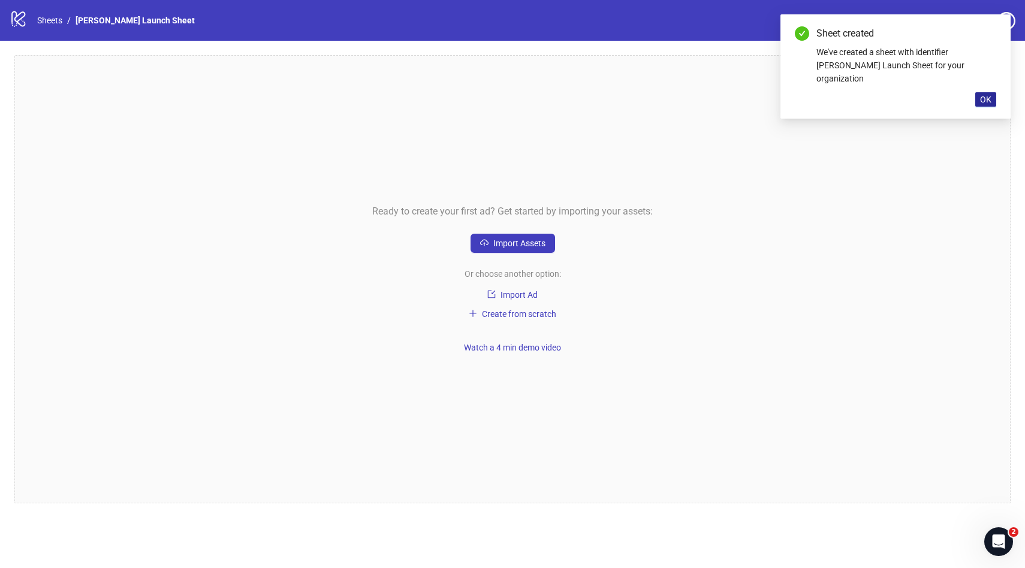
click at [988, 95] on span "OK" at bounding box center [985, 100] width 11 height 10
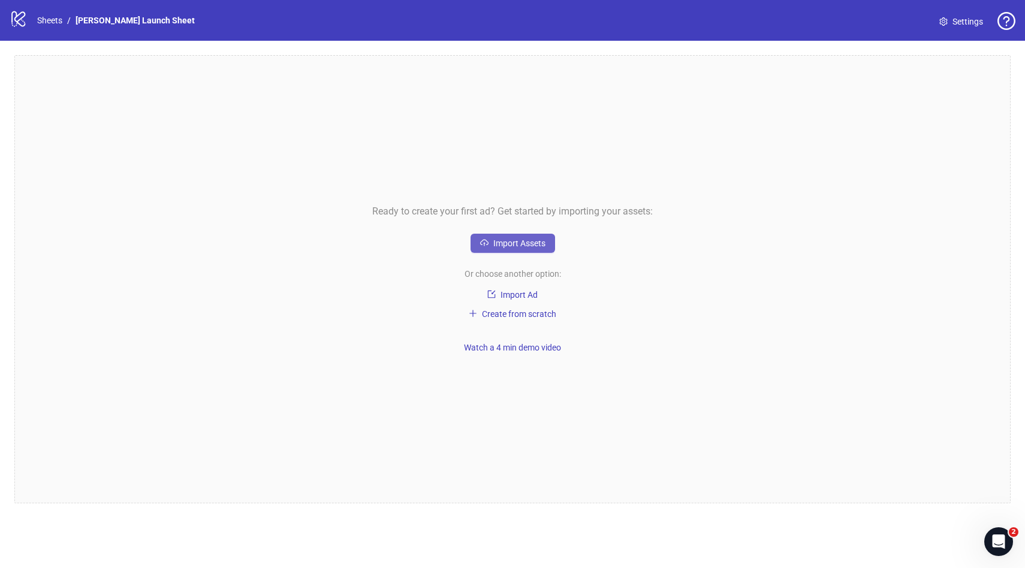
click at [513, 240] on span "Import Assets" at bounding box center [520, 244] width 52 height 10
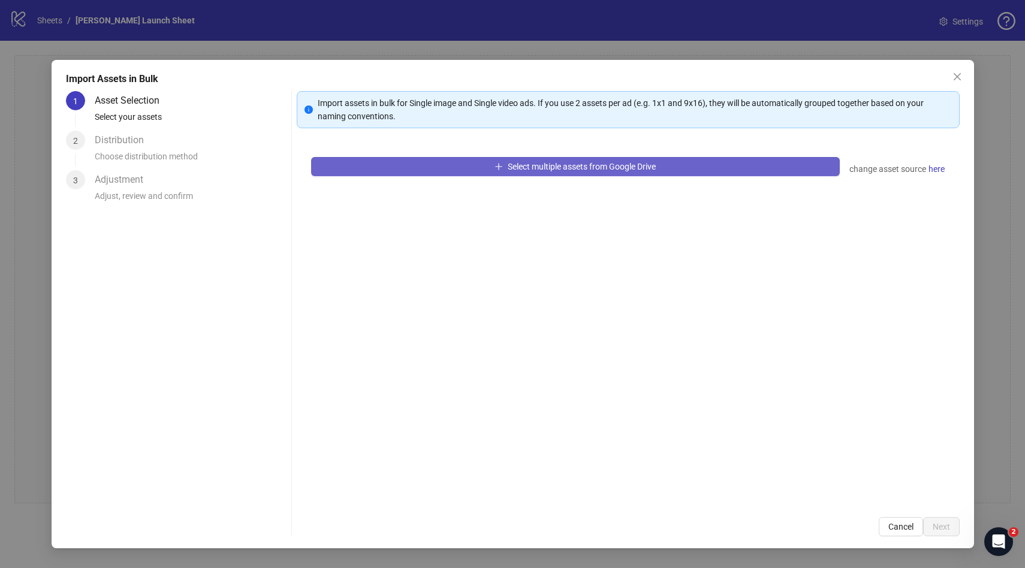
click at [482, 169] on button "Select multiple assets from Google Drive" at bounding box center [575, 166] width 529 height 19
click at [633, 167] on span "Select multiple assets from Google Drive" at bounding box center [582, 167] width 148 height 10
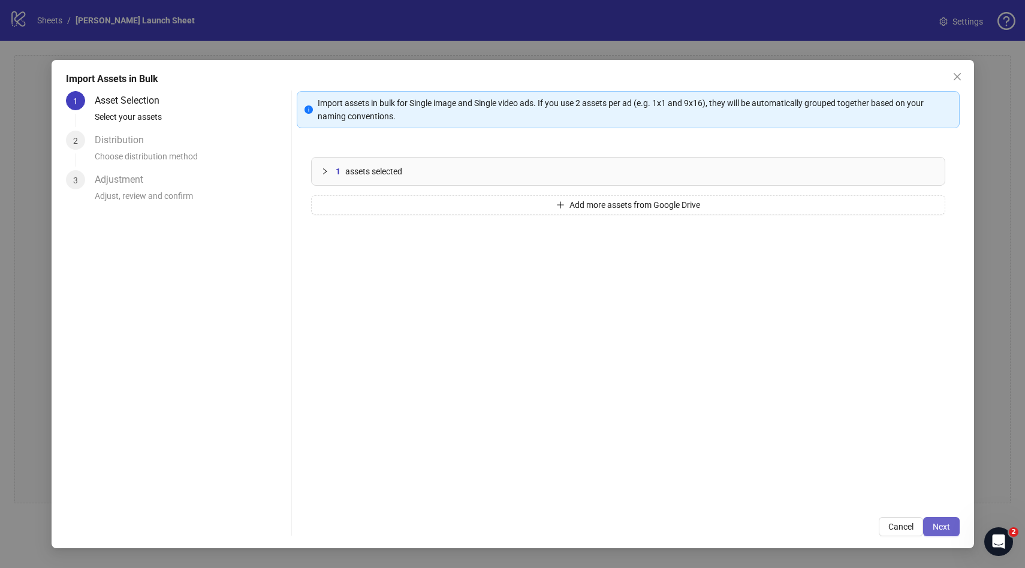
click at [938, 521] on button "Next" at bounding box center [942, 527] width 37 height 19
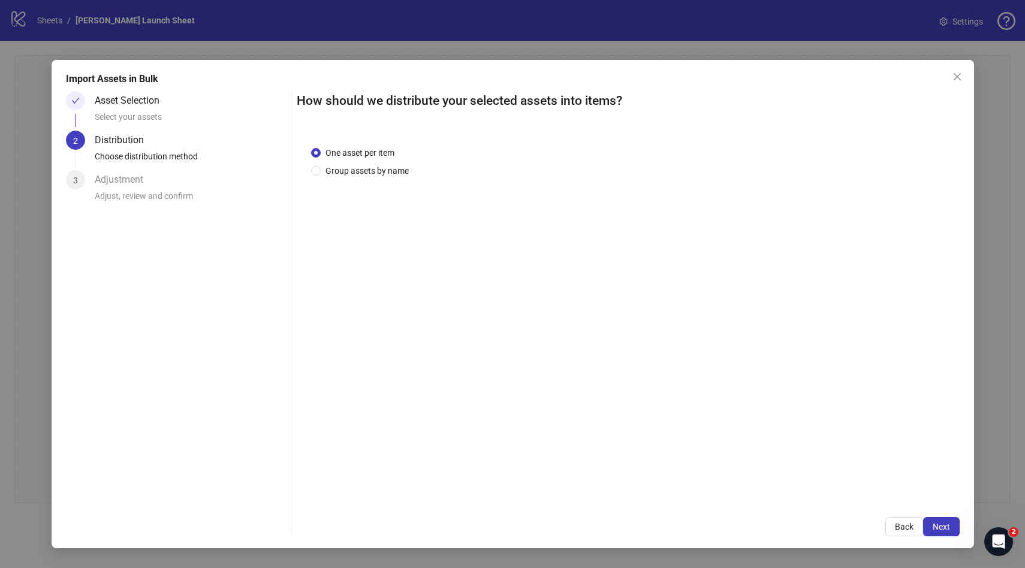
click at [500, 106] on h2 "How should we distribute your selected assets into items?" at bounding box center [628, 101] width 663 height 20
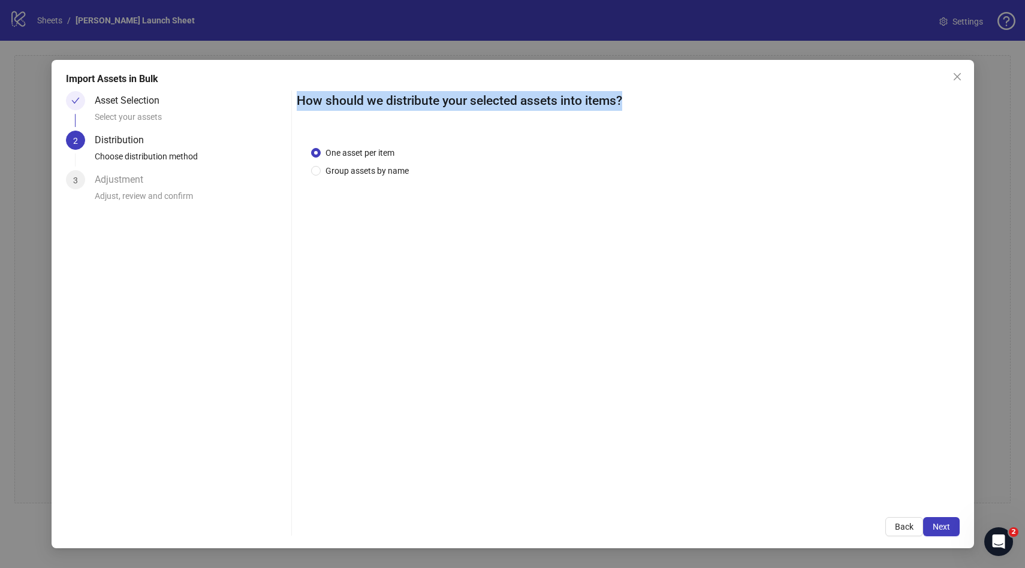
click at [500, 106] on h2 "How should we distribute your selected assets into items?" at bounding box center [628, 101] width 663 height 20
click at [931, 526] on button "Next" at bounding box center [942, 527] width 37 height 19
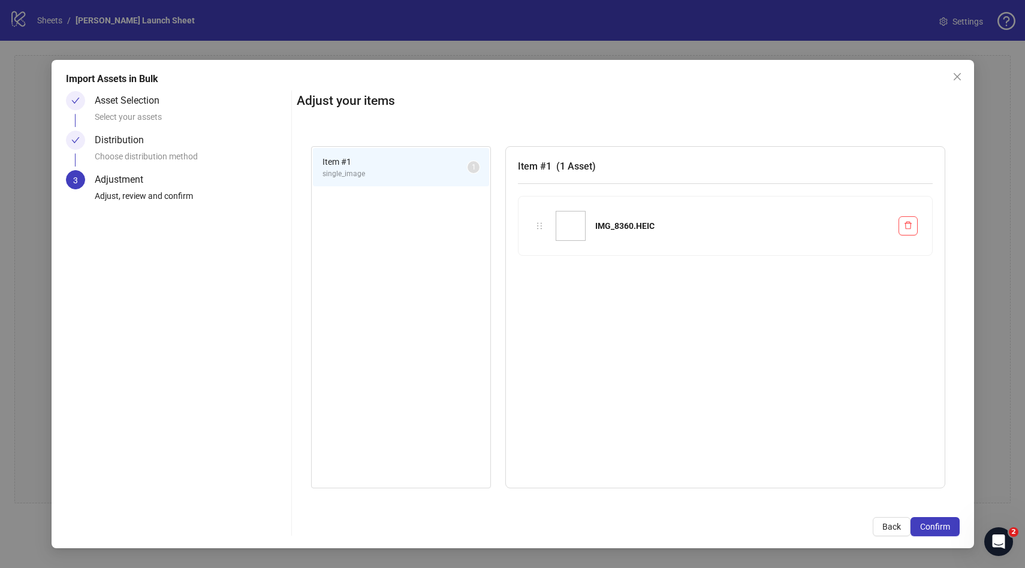
click at [474, 172] on span "1" at bounding box center [474, 167] width 4 height 12
click at [927, 525] on span "Confirm" at bounding box center [936, 527] width 30 height 10
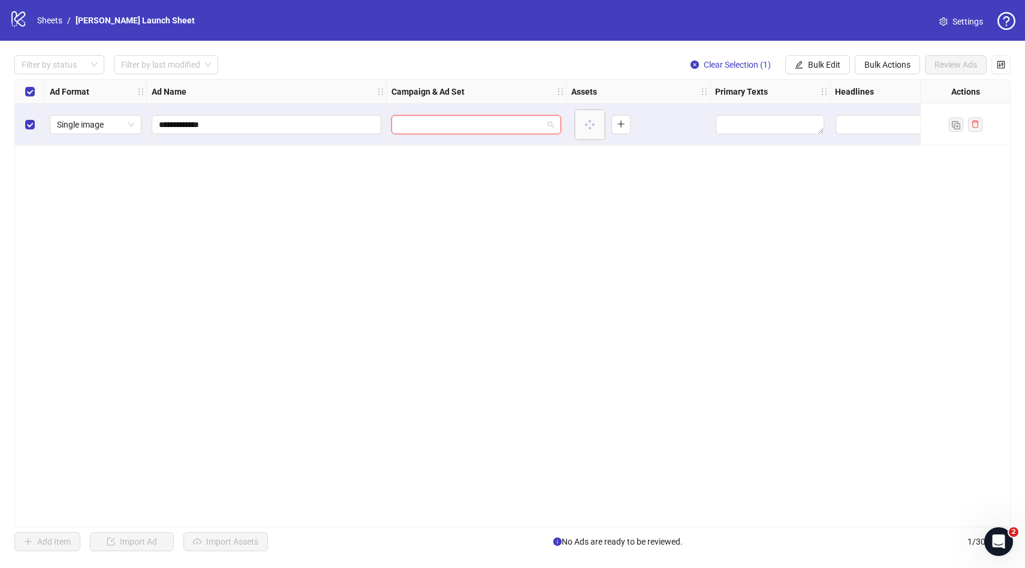
click at [514, 126] on input "search" at bounding box center [471, 125] width 145 height 18
click at [410, 124] on input "text" at bounding box center [384, 124] width 70 height 13
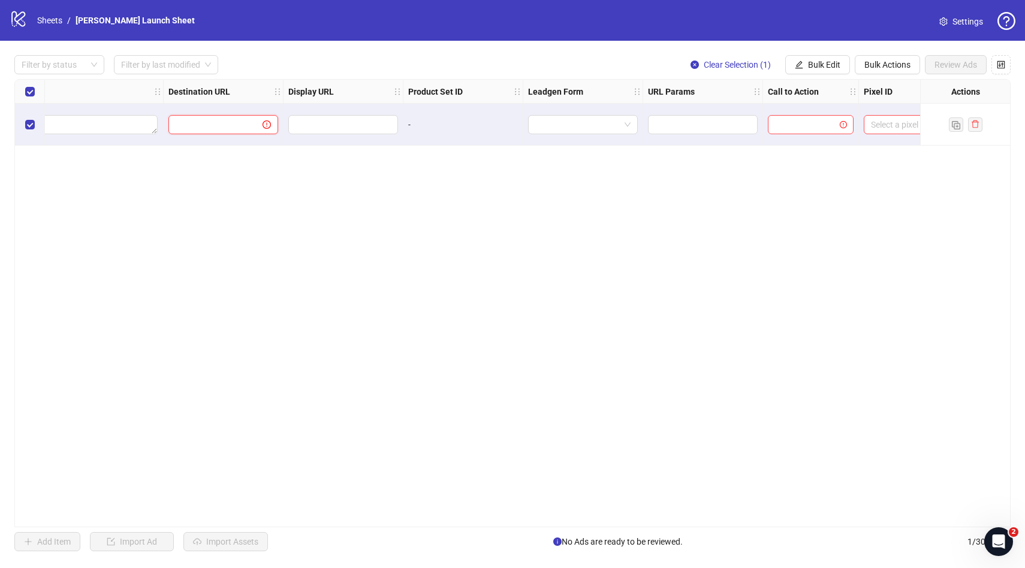
scroll to position [0, 1085]
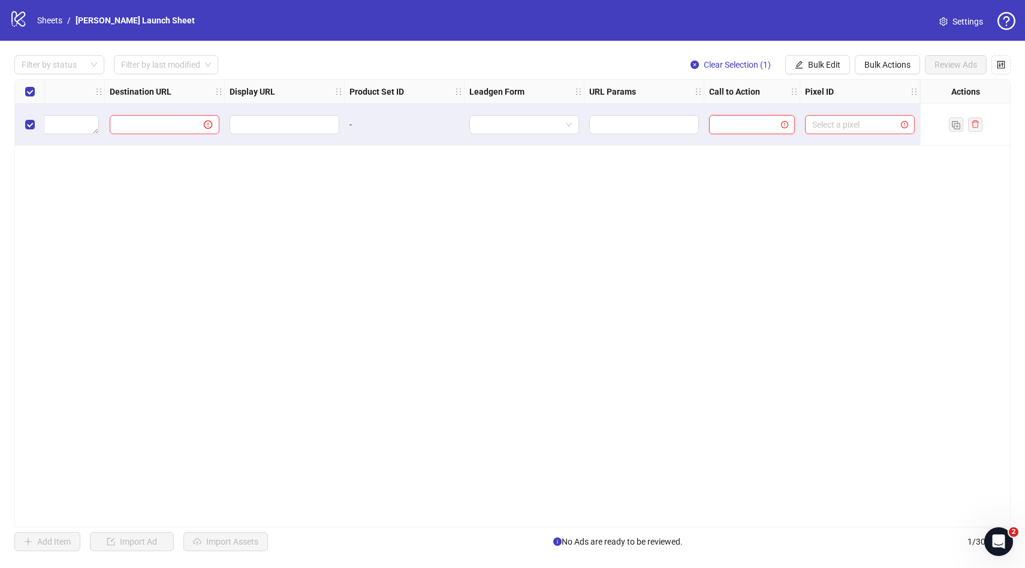
click at [741, 126] on input "search" at bounding box center [747, 125] width 61 height 18
click at [846, 125] on input "search" at bounding box center [855, 125] width 85 height 18
click at [745, 119] on input "search" at bounding box center [747, 125] width 61 height 18
click at [734, 155] on div "No button" at bounding box center [752, 148] width 81 height 19
click at [849, 134] on div "Select a pixel" at bounding box center [861, 125] width 120 height 42
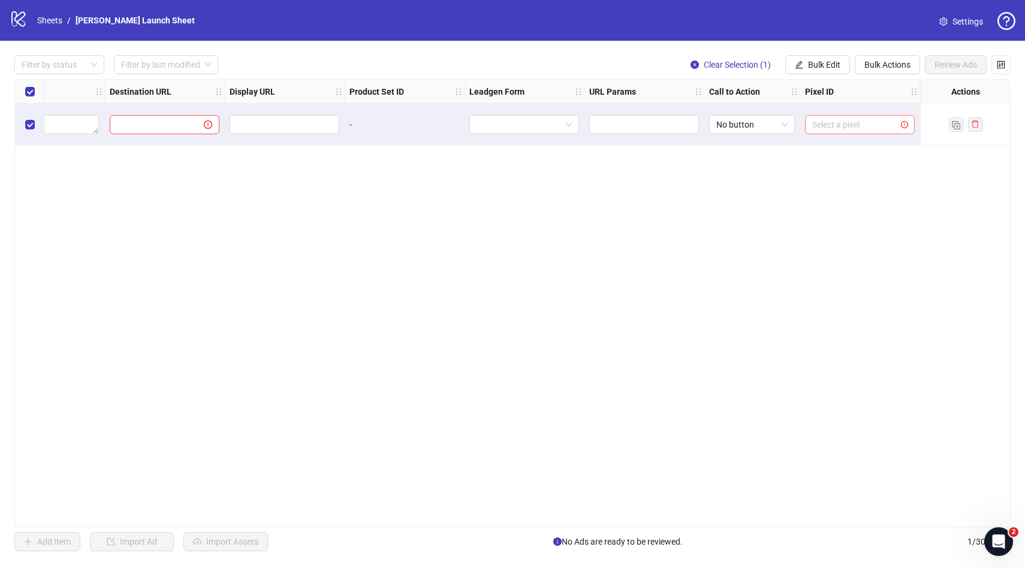
click at [823, 127] on input "search" at bounding box center [855, 125] width 85 height 18
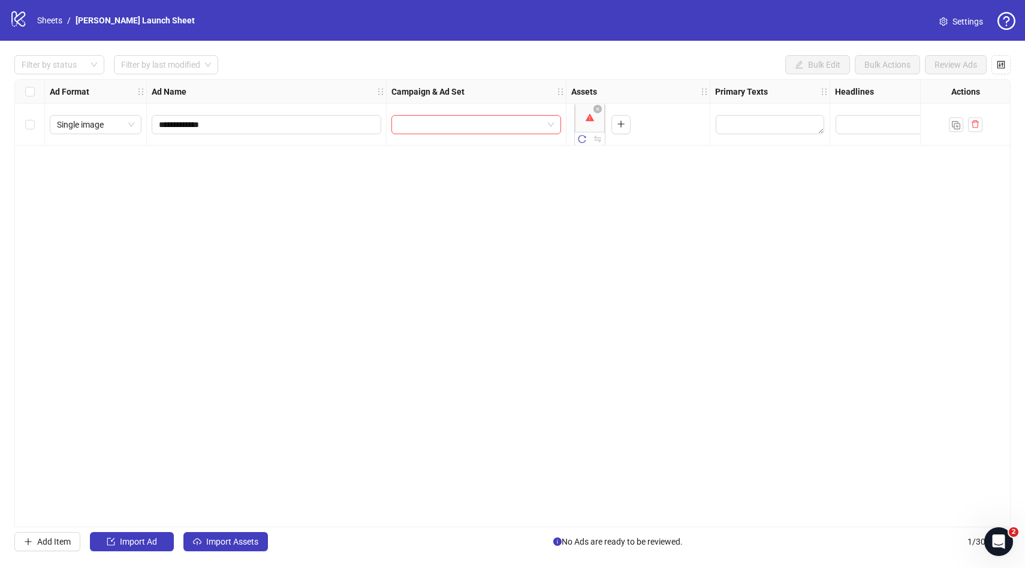
click at [482, 17] on div "logo/logo-mobile Sheets / Tran Ha Launch Sheet Settings" at bounding box center [513, 21] width 1006 height 22
